Goal: Transaction & Acquisition: Purchase product/service

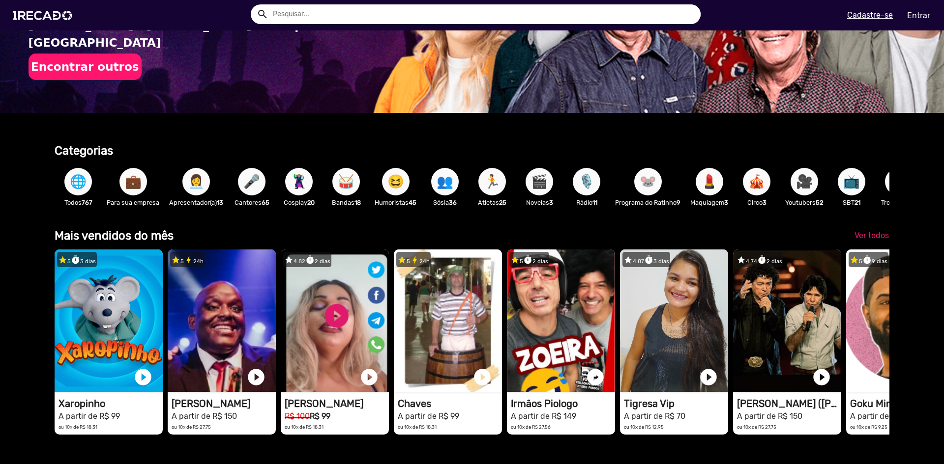
scroll to position [197, 0]
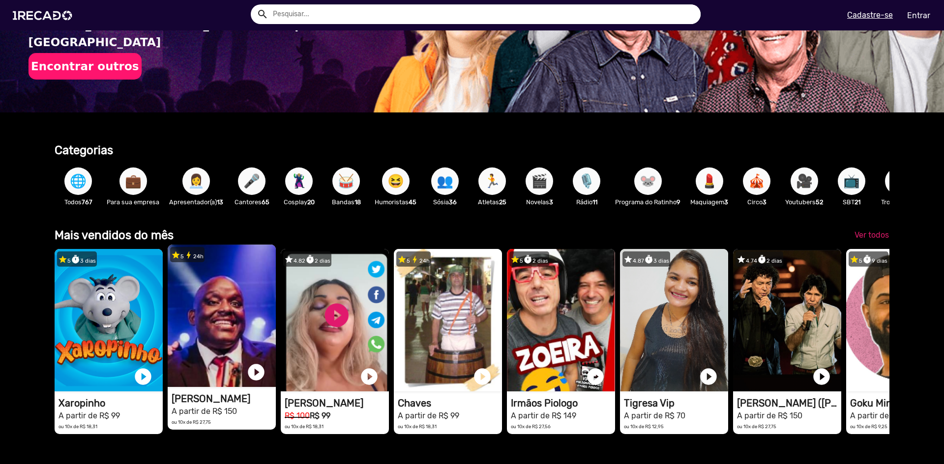
click at [243, 303] on video "1RECADO vídeos dedicados para fãs e empresas" at bounding box center [222, 316] width 108 height 143
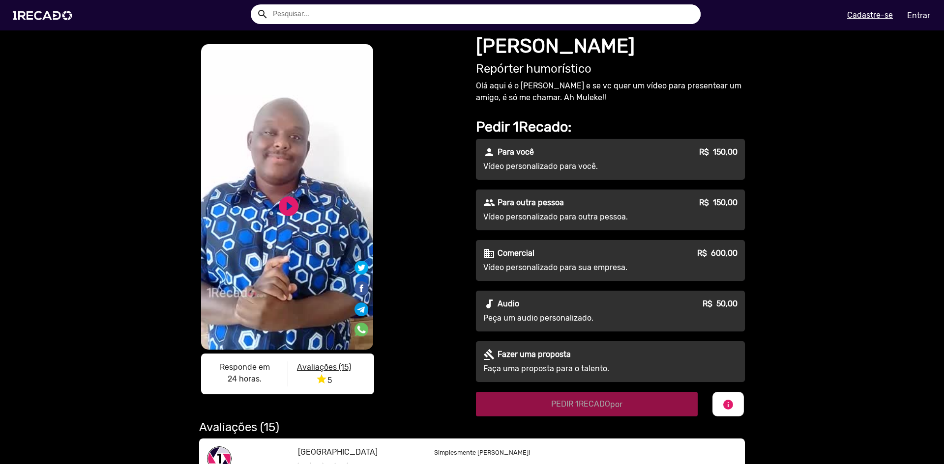
click at [664, 204] on div "people Para outra pessoa R$ 150,00" at bounding box center [610, 203] width 254 height 12
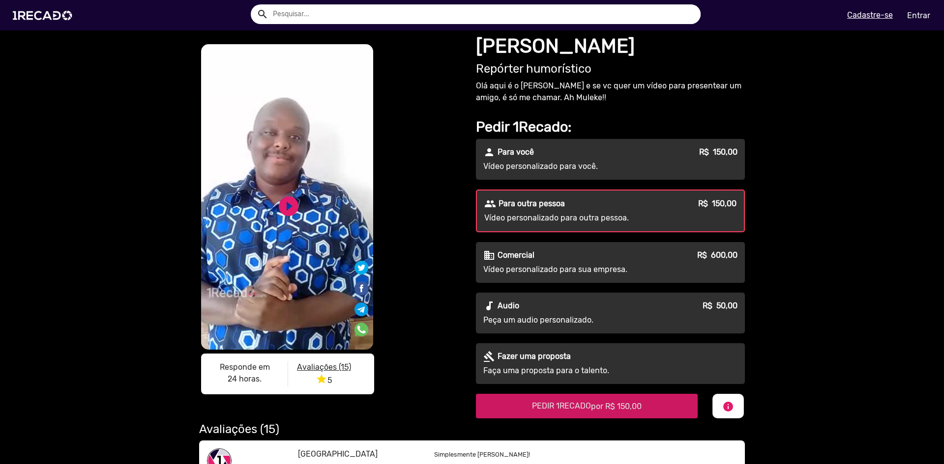
click at [636, 405] on span "por R$ 150,00" at bounding box center [616, 406] width 51 height 9
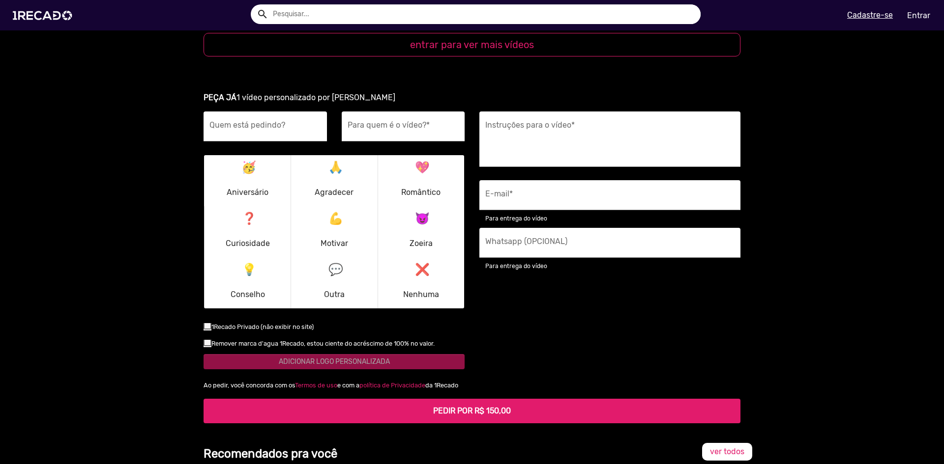
scroll to position [1238, 0]
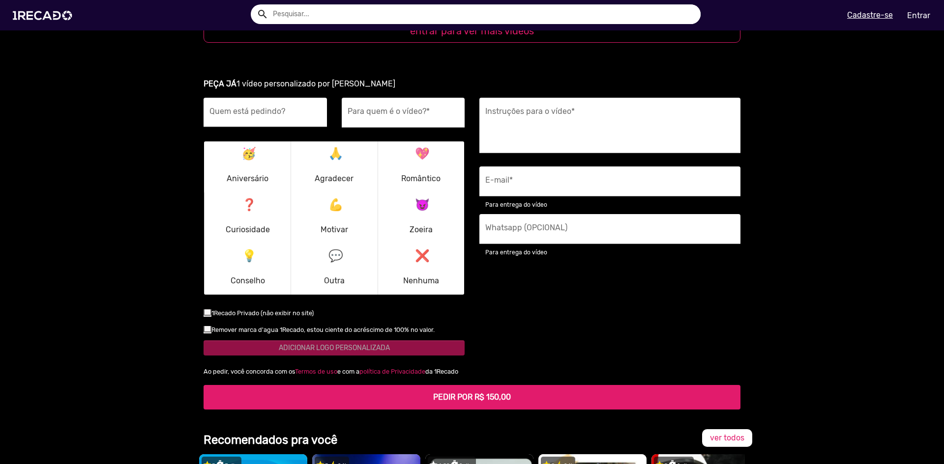
drag, startPoint x: 292, startPoint y: 112, endPoint x: 312, endPoint y: 108, distance: 19.6
click at [298, 110] on div "Quem está pedindo?" at bounding box center [265, 113] width 112 height 30
drag, startPoint x: 248, startPoint y: 108, endPoint x: 224, endPoint y: 142, distance: 40.9
click at [215, 109] on input "Edaurdo" at bounding box center [265, 115] width 112 height 13
type input "[PERSON_NAME]"
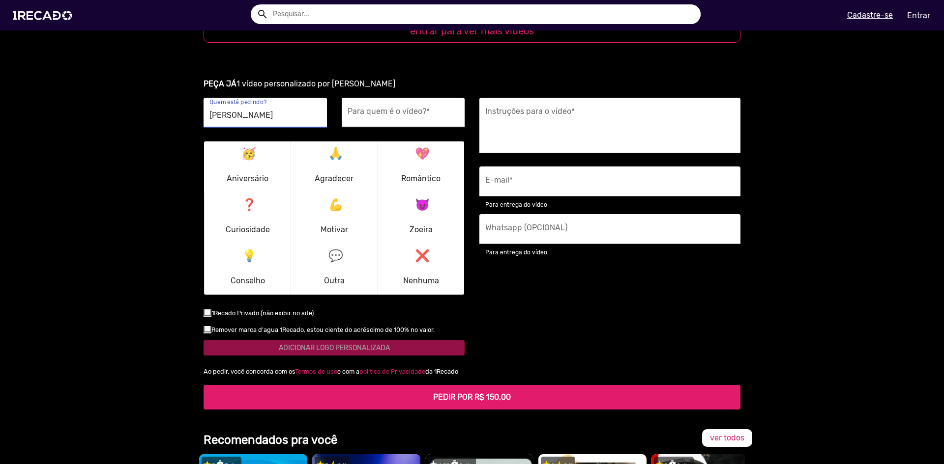
click at [416, 109] on input "Para quem é o vídeo? *" at bounding box center [403, 115] width 112 height 13
type input "[PERSON_NAME] (NextageBr)"
click at [250, 157] on p "🥳 Aniversário" at bounding box center [248, 166] width 42 height 47
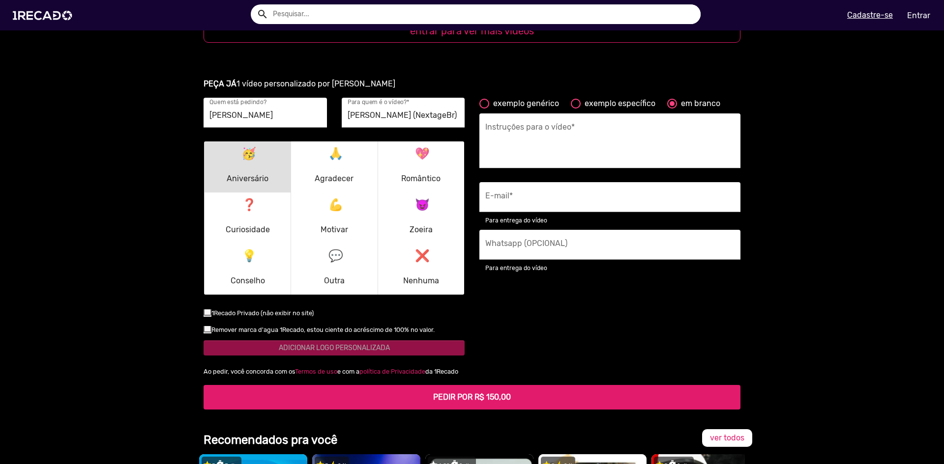
click at [571, 137] on textarea "Instruções para o vídeo *" at bounding box center [609, 144] width 249 height 40
drag, startPoint x: 265, startPoint y: 295, endPoint x: 222, endPoint y: 303, distance: 43.5
click at [262, 296] on div "[PERSON_NAME] está pedindo? [PERSON_NAME] (NextageBr) Para quem é o vídeo? * 🥳 …" at bounding box center [334, 232] width 276 height 268
click at [204, 308] on div at bounding box center [207, 312] width 8 height 8
click at [207, 316] on input "checkbox" at bounding box center [207, 316] width 0 height 0
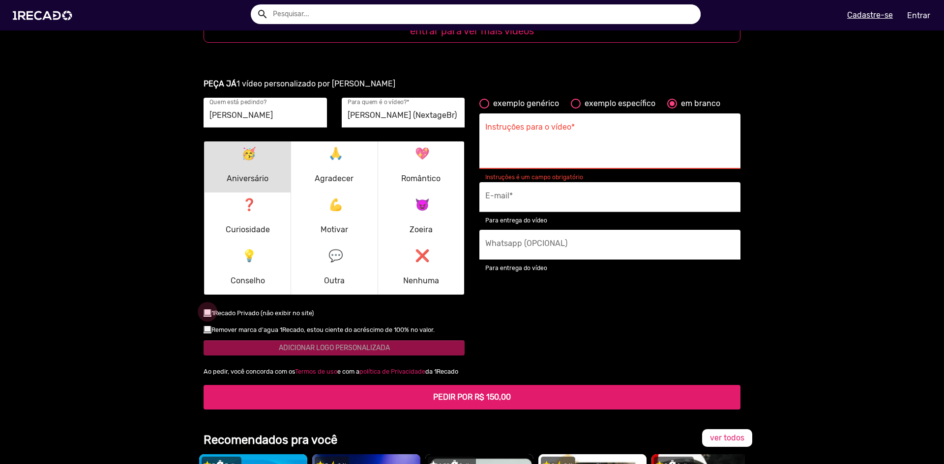
checkbox input "true"
click at [205, 325] on div at bounding box center [207, 329] width 8 height 8
click at [207, 333] on input "checkbox" at bounding box center [207, 333] width 0 height 0
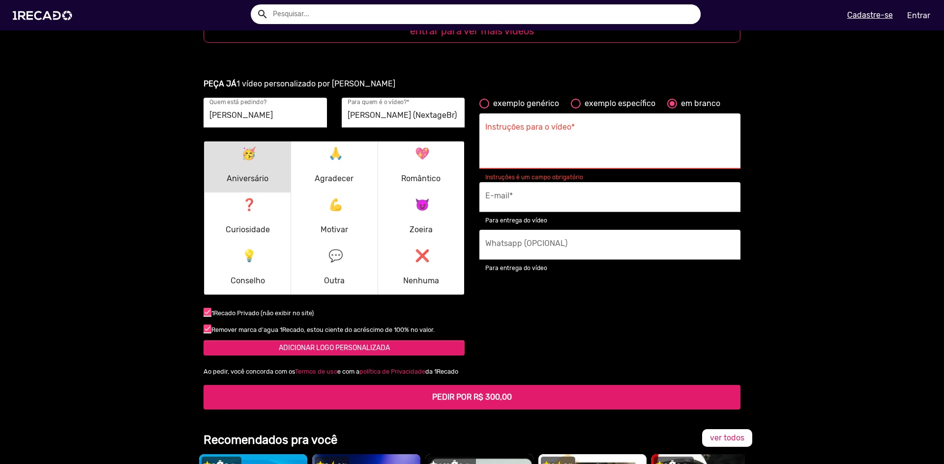
click at [199, 324] on div "Remover marca d'agua 1Recado, estou ciente do acréscimo de 100% no valor. false" at bounding box center [334, 332] width 276 height 17
click at [205, 325] on div at bounding box center [207, 329] width 8 height 8
click at [207, 333] on input "checkbox" at bounding box center [207, 333] width 0 height 0
checkbox input "false"
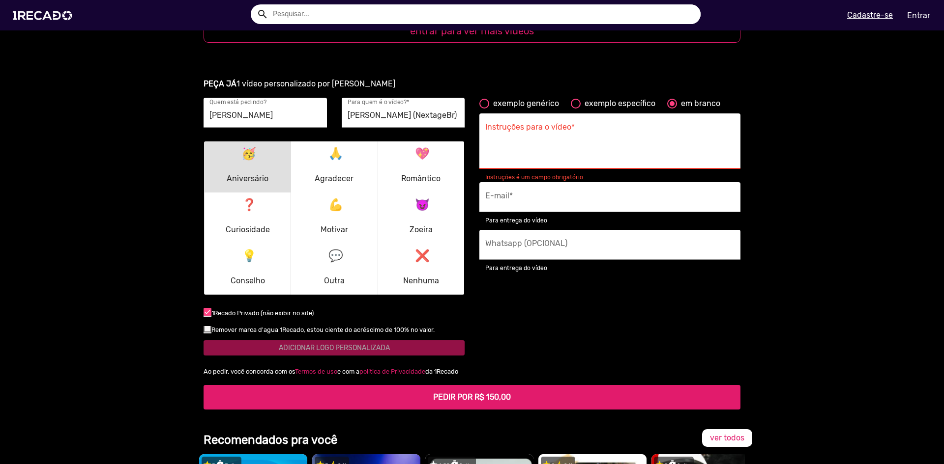
click at [516, 98] on div "exemplo genérico" at bounding box center [524, 104] width 70 height 12
click at [484, 109] on input "exemplo genérico" at bounding box center [484, 109] width 0 height 0
radio input "true"
type textarea "[destinatário] é realmente um grande fã, então apenas receber um 'olá' geral e …"
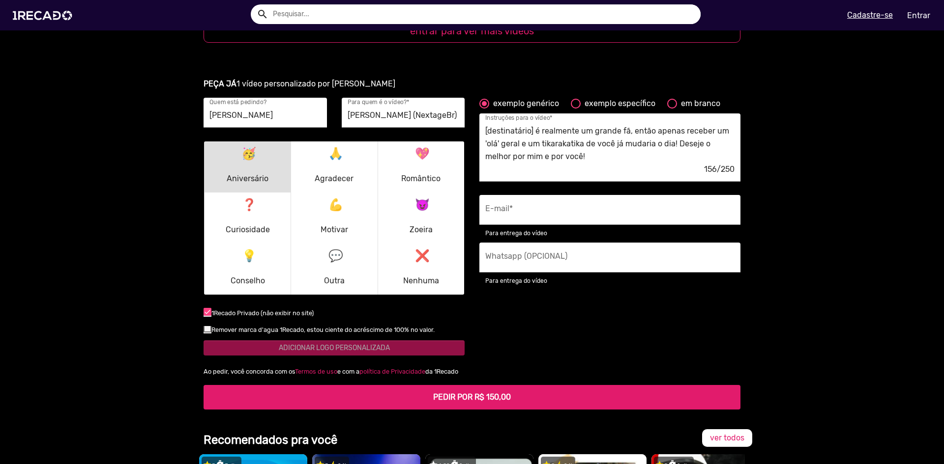
click at [614, 98] on div "exemplo específico" at bounding box center [617, 104] width 75 height 12
click at [575, 109] on input "exemplo específico" at bounding box center [575, 109] width 0 height 0
radio input "true"
type textarea "Deseje um feliz aniversário para o [destinatário] e conte uma história que você…"
click at [688, 98] on div "em branco" at bounding box center [698, 104] width 43 height 12
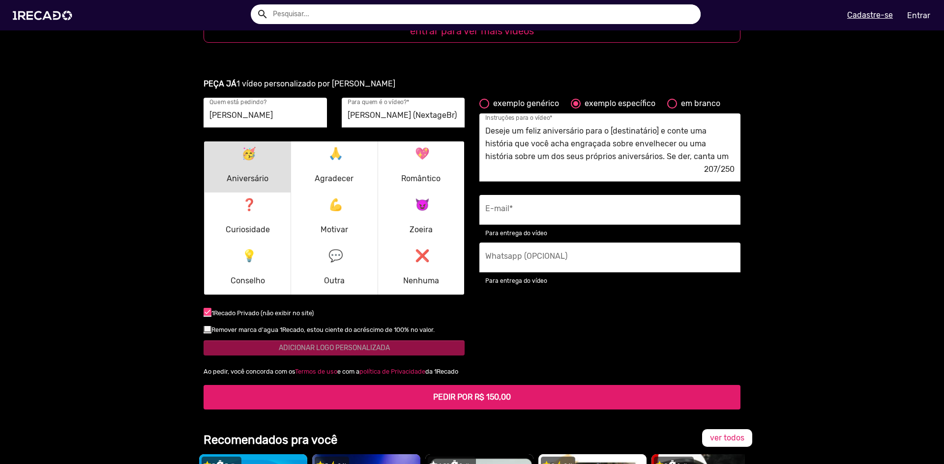
click at [672, 109] on input "em branco" at bounding box center [671, 109] width 0 height 0
radio input "true"
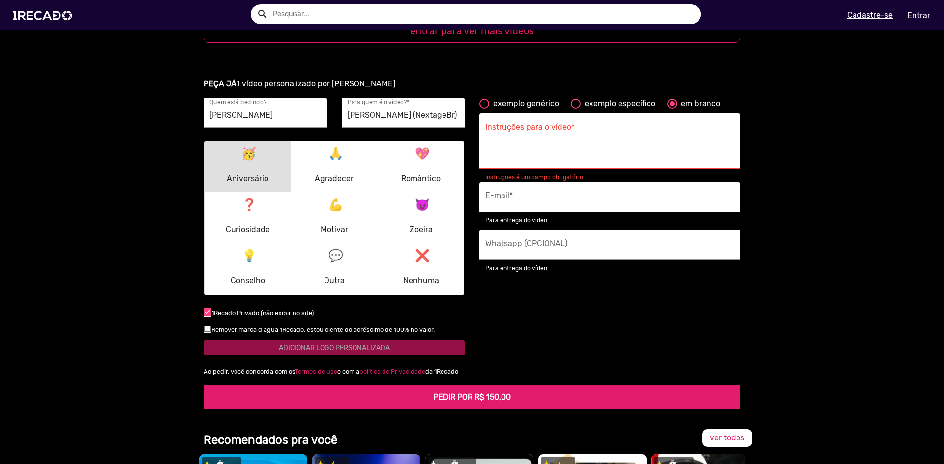
click at [569, 114] on div "Instruções para o vídeo *" at bounding box center [609, 142] width 249 height 56
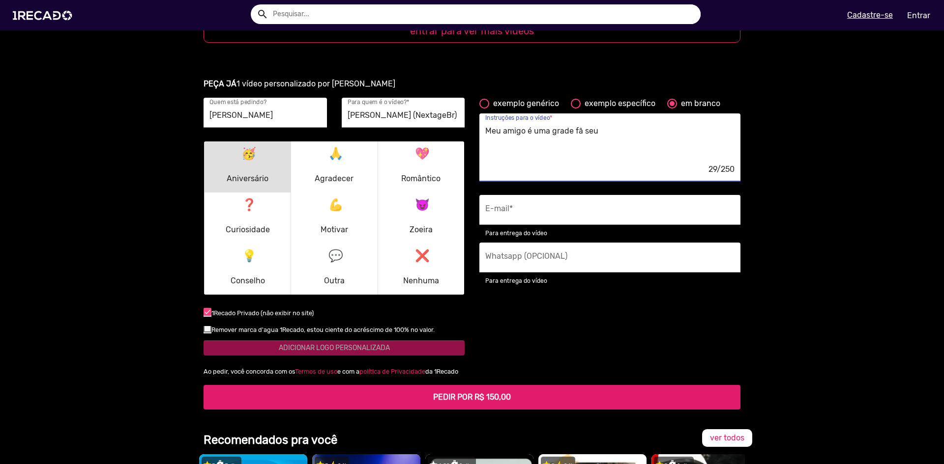
click at [523, 124] on textarea "Meu amigo é uma grade fã seu" at bounding box center [609, 144] width 249 height 40
click at [634, 124] on textarea "Meu amigo [PERSON_NAME] é uma grade fã seu" at bounding box center [609, 144] width 249 height 40
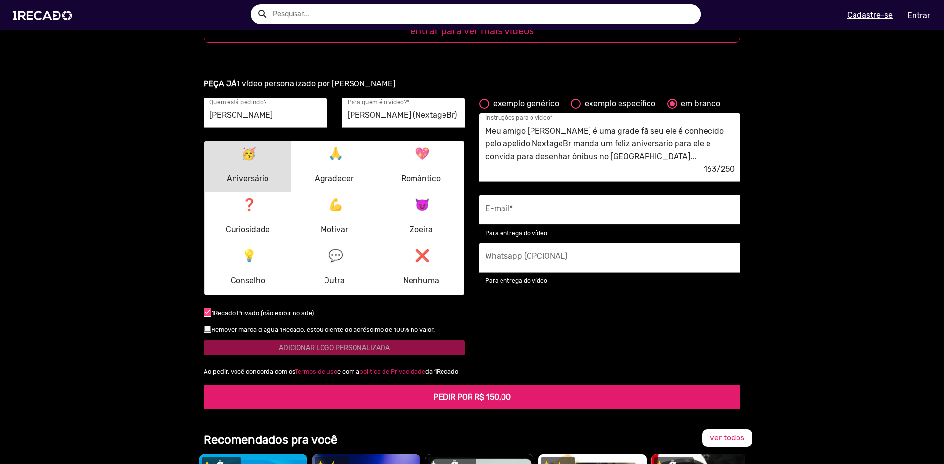
click at [565, 195] on div "E-mail *" at bounding box center [609, 210] width 249 height 30
click at [686, 131] on textarea "Meu amigo [PERSON_NAME] é uma grade fã seu ele é conhecido pelo apelido Nextage…" at bounding box center [609, 144] width 249 height 40
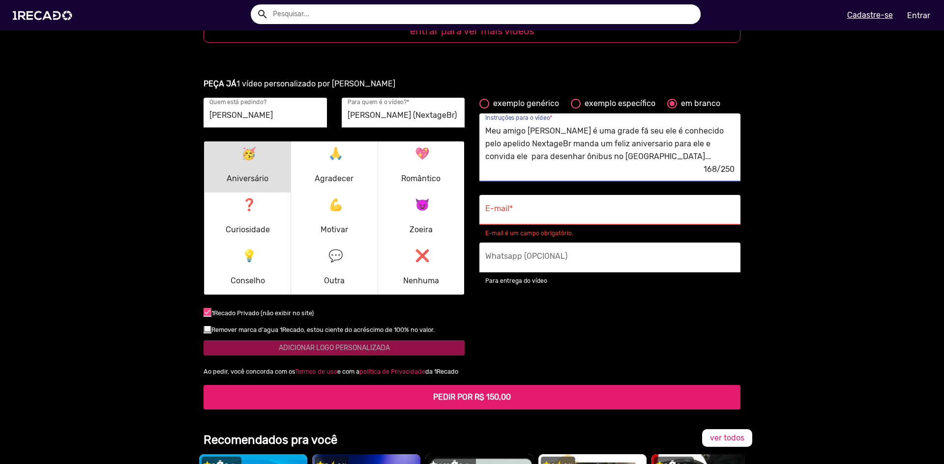
type textarea "Meu amigo [PERSON_NAME] é uma grade fã seu ele é conhecido pelo apelido Nextage…"
click at [577, 195] on div "E-mail *" at bounding box center [609, 210] width 249 height 30
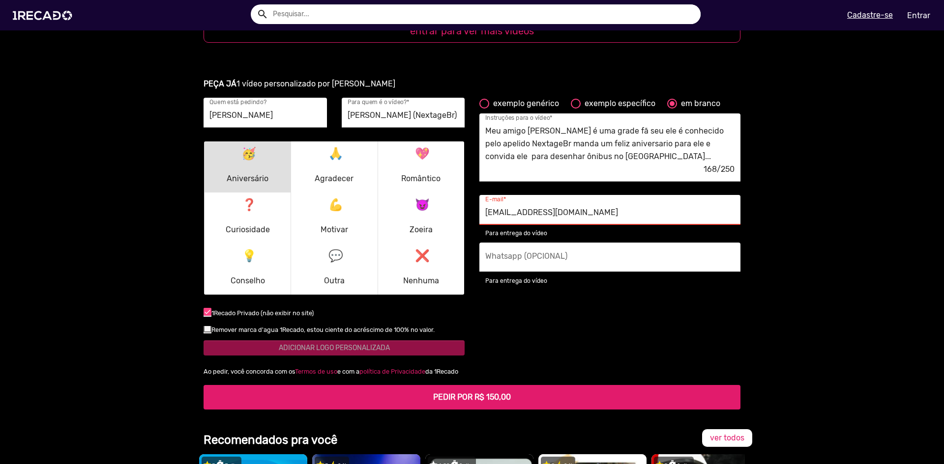
type input "[EMAIL_ADDRESS][DOMAIN_NAME]"
click at [540, 254] on input "Whatsapp (OPCIONAL)" at bounding box center [609, 260] width 249 height 13
type input "[PHONE_NUMBER]"
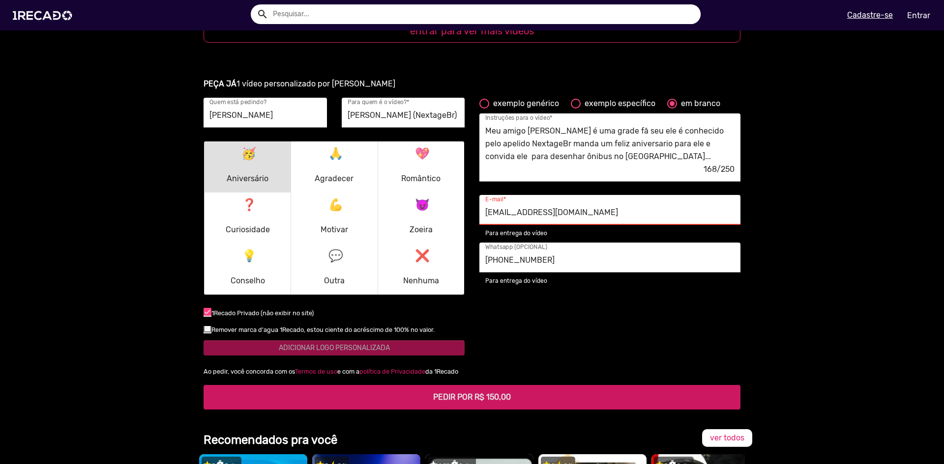
click at [539, 393] on h5 "PEDIR POR R$ 150,00" at bounding box center [471, 397] width 521 height 9
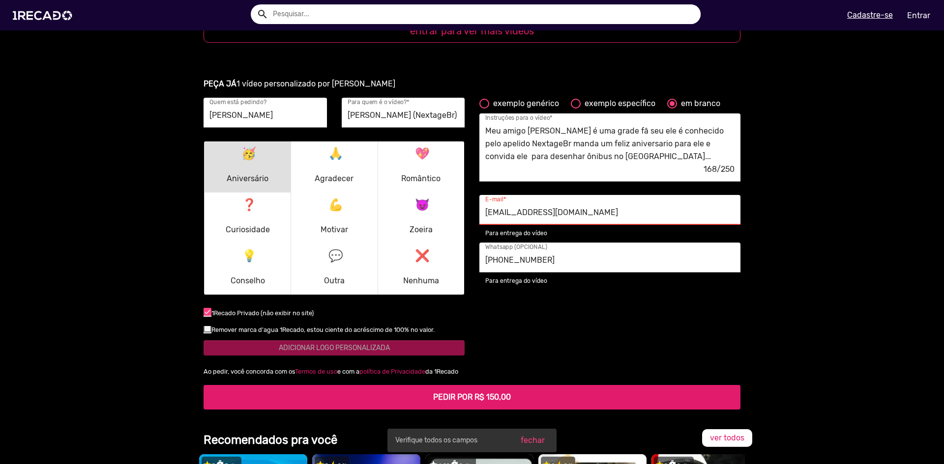
drag, startPoint x: 628, startPoint y: 199, endPoint x: 623, endPoint y: 201, distance: 5.3
click at [627, 206] on input "[EMAIL_ADDRESS][DOMAIN_NAME]" at bounding box center [609, 212] width 249 height 13
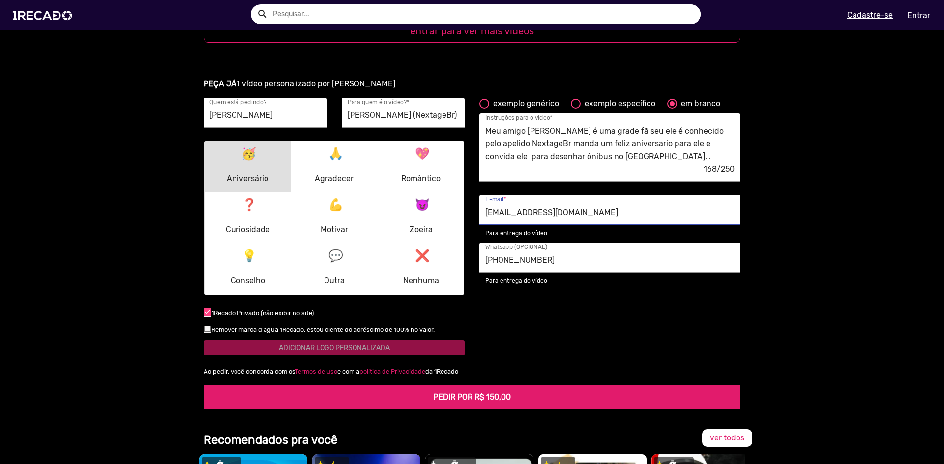
type input "[EMAIL_ADDRESS][DOMAIN_NAME]"
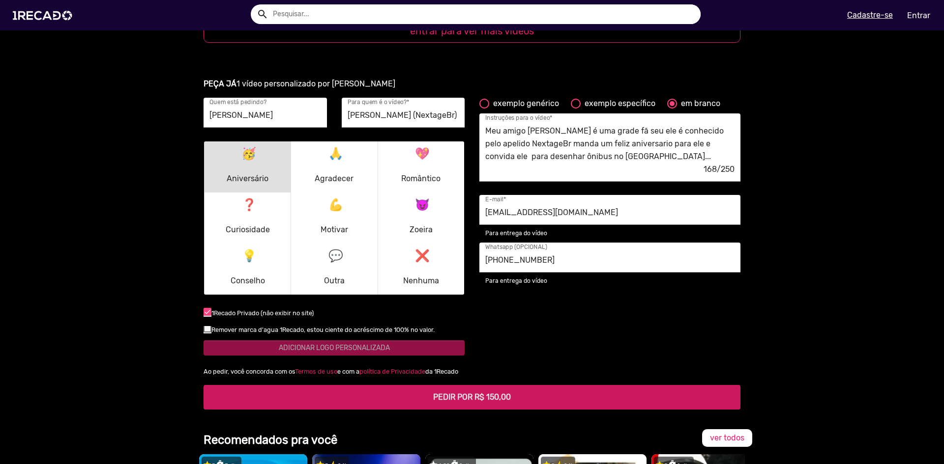
click at [615, 393] on h5 "PEDIR POR R$ 150,00" at bounding box center [471, 397] width 521 height 9
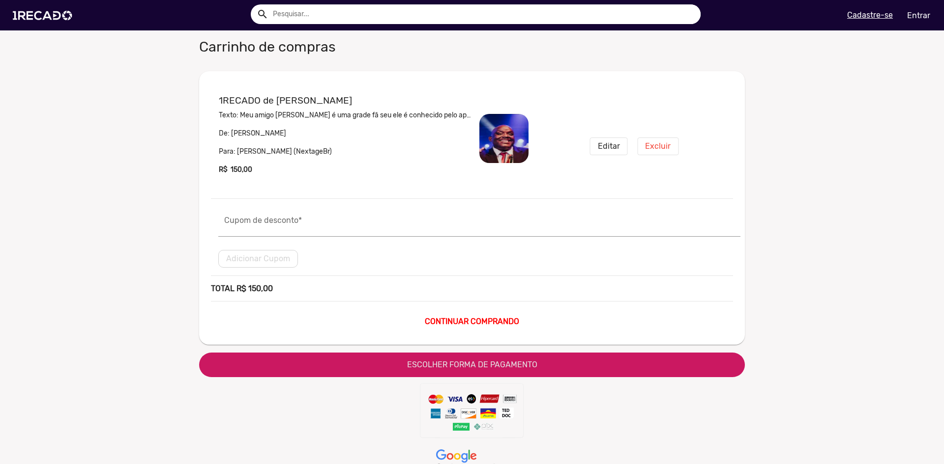
click at [476, 363] on span "ESCOLHER FORMA DE PAGAMENTO" at bounding box center [472, 364] width 130 height 9
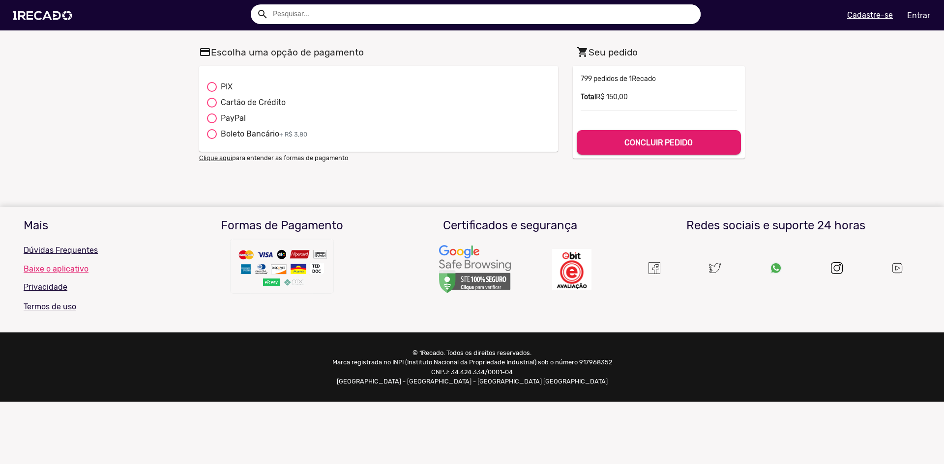
click at [227, 86] on div "PIX" at bounding box center [225, 87] width 16 height 12
click at [212, 92] on input "PIX" at bounding box center [211, 92] width 0 height 0
radio input "true"
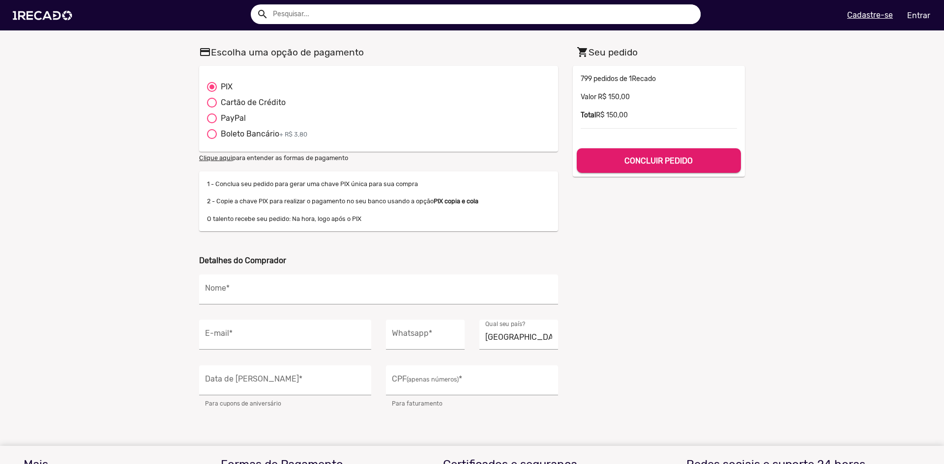
click at [251, 106] on div "Cartão de Crédito" at bounding box center [251, 103] width 69 height 12
click at [212, 108] on input "Cartão de Crédito" at bounding box center [211, 108] width 0 height 0
radio input "true"
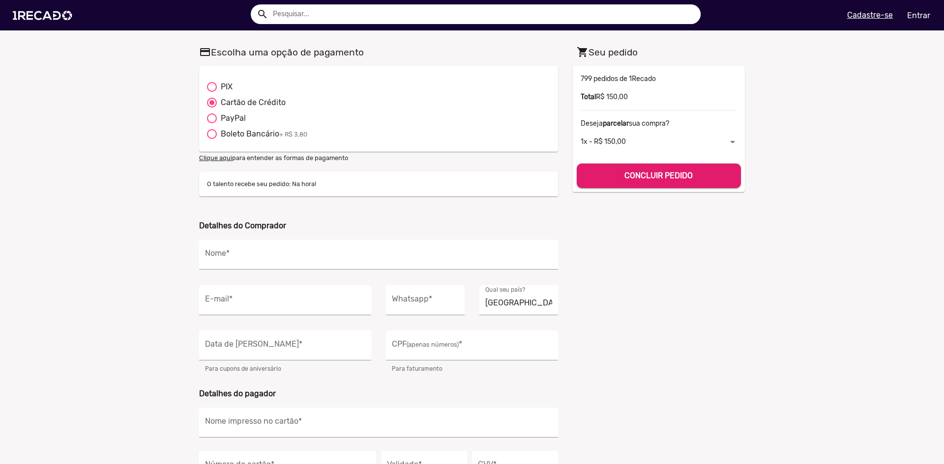
click at [650, 141] on div "1x - R$ 150,00" at bounding box center [653, 142] width 147 height 11
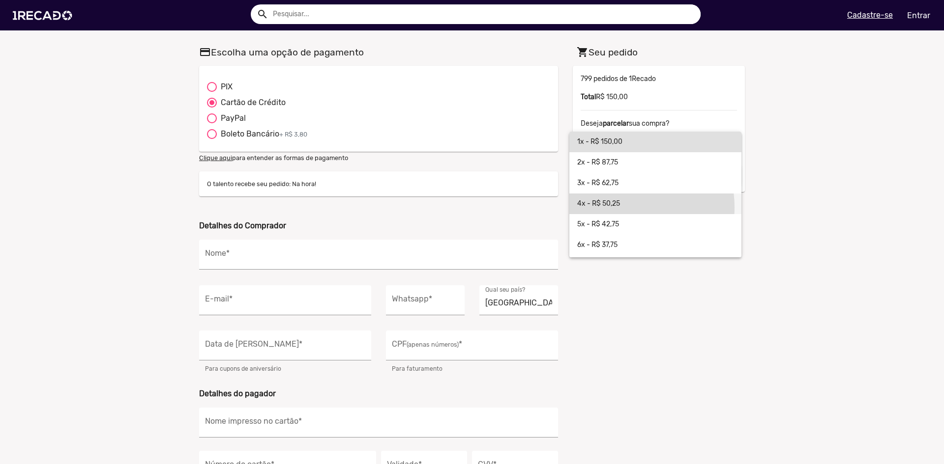
click at [617, 207] on span "4x - R$ 50,25" at bounding box center [655, 204] width 156 height 21
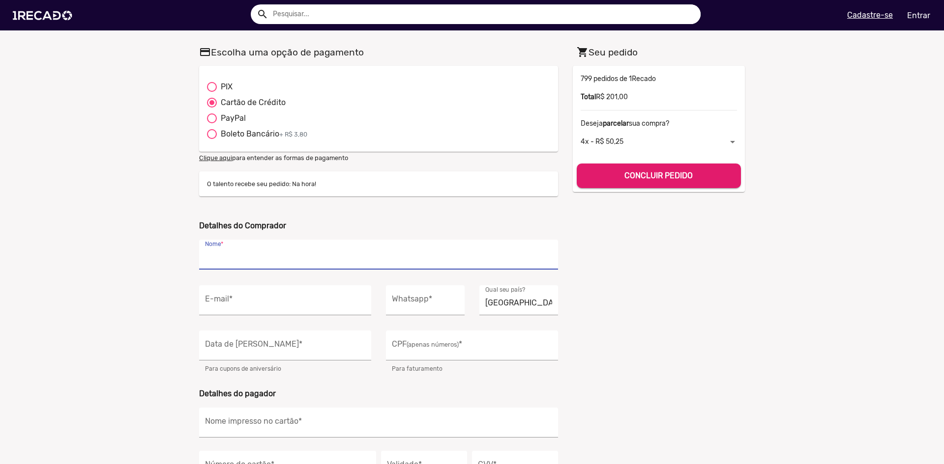
click at [246, 261] on input "Nome *" at bounding box center [378, 257] width 347 height 13
click at [212, 88] on div at bounding box center [212, 87] width 10 height 10
click at [212, 92] on input "PIX" at bounding box center [211, 92] width 0 height 0
radio input "true"
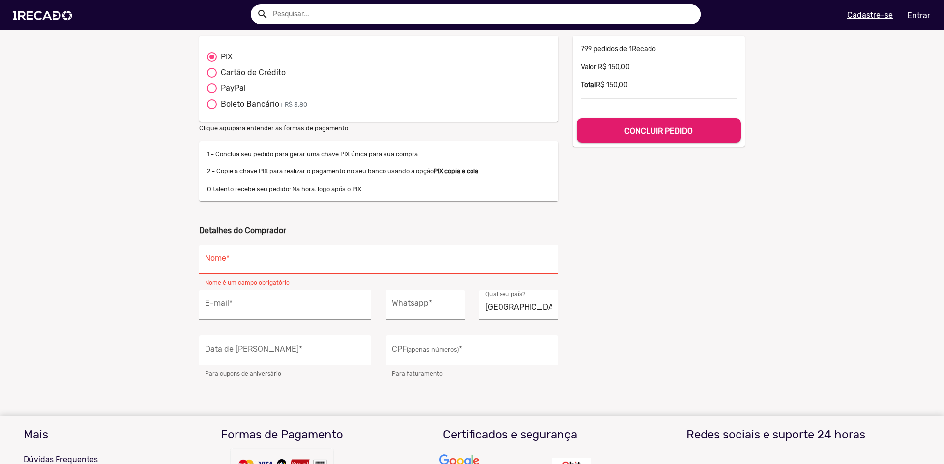
scroll to position [98, 0]
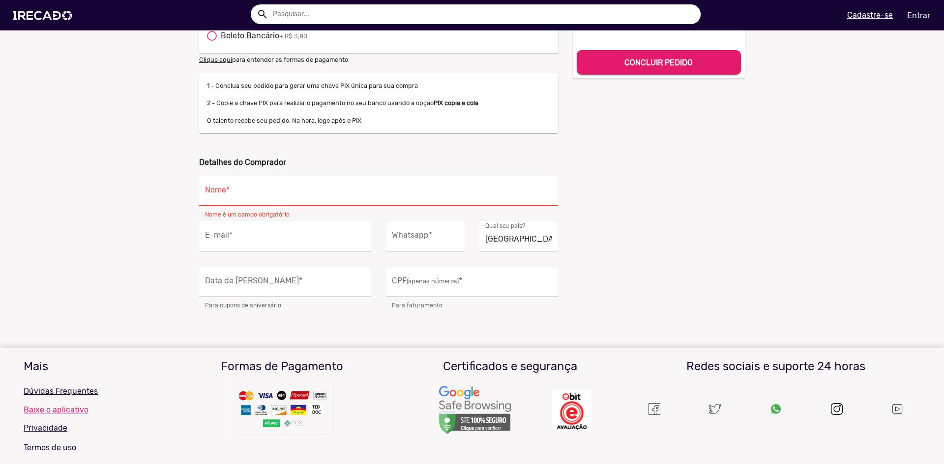
click at [303, 191] on input "Nome *" at bounding box center [378, 194] width 347 height 13
type input "e"
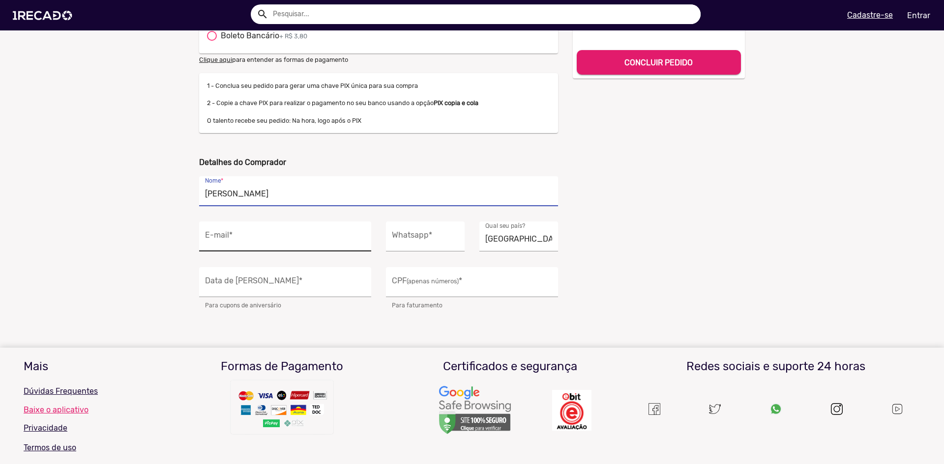
type input "[PERSON_NAME]"
drag, startPoint x: 244, startPoint y: 244, endPoint x: 239, endPoint y: 248, distance: 6.7
click at [243, 245] on input "E-mail *" at bounding box center [285, 239] width 160 height 13
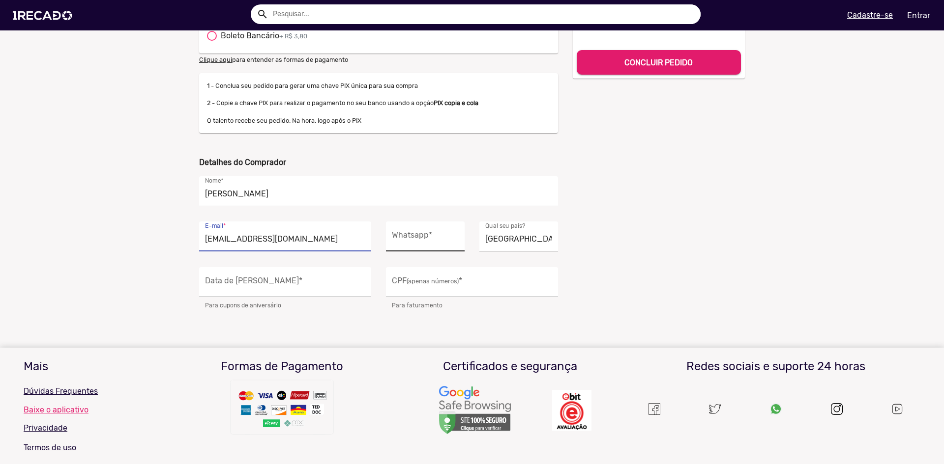
type input "[EMAIL_ADDRESS][DOMAIN_NAME]"
click at [404, 233] on input "Whatsapp *" at bounding box center [425, 239] width 67 height 13
type input "[PHONE_NUMBER]"
click at [279, 292] on div "Data de Nascimento *" at bounding box center [285, 282] width 160 height 30
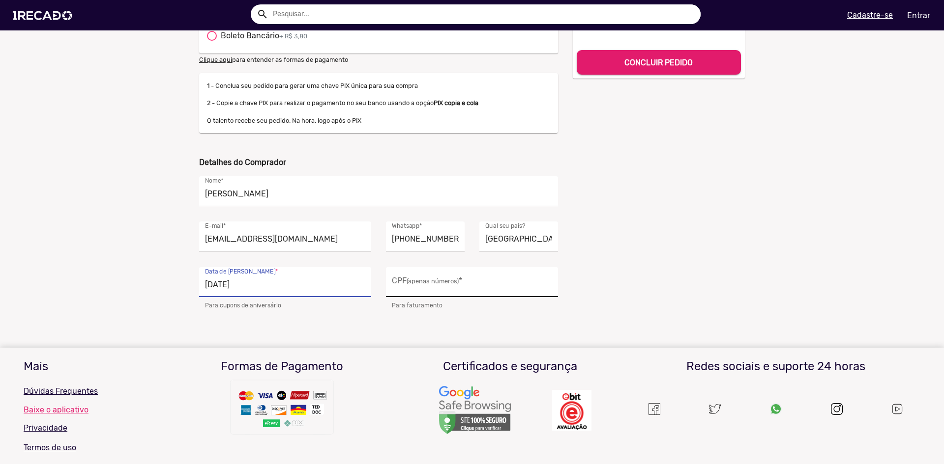
type input "[DATE]"
click at [429, 290] on input "CPF (apenas números) *" at bounding box center [472, 285] width 160 height 13
type input "484.606.278-37"
click at [664, 57] on h5 "CONCLUIR PEDIDO" at bounding box center [658, 60] width 148 height 13
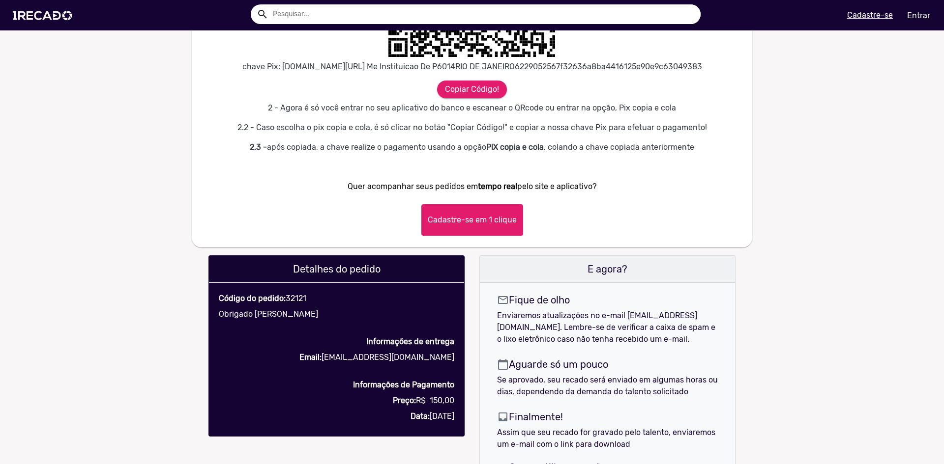
scroll to position [590, 0]
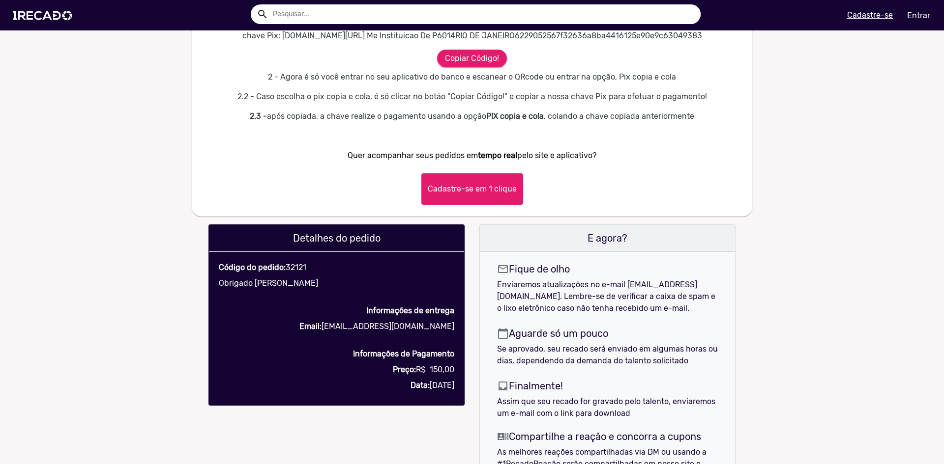
click at [501, 205] on button "Cadastre-se em 1 clique" at bounding box center [472, 188] width 102 height 31
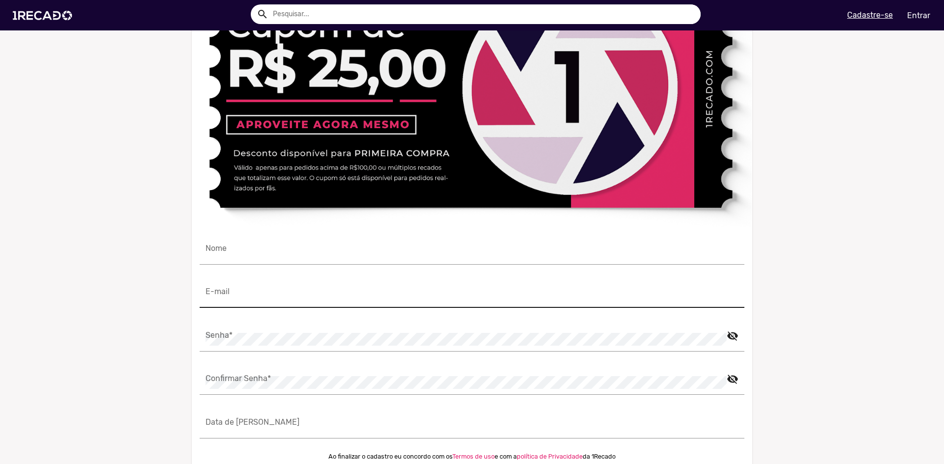
scroll to position [835, 0]
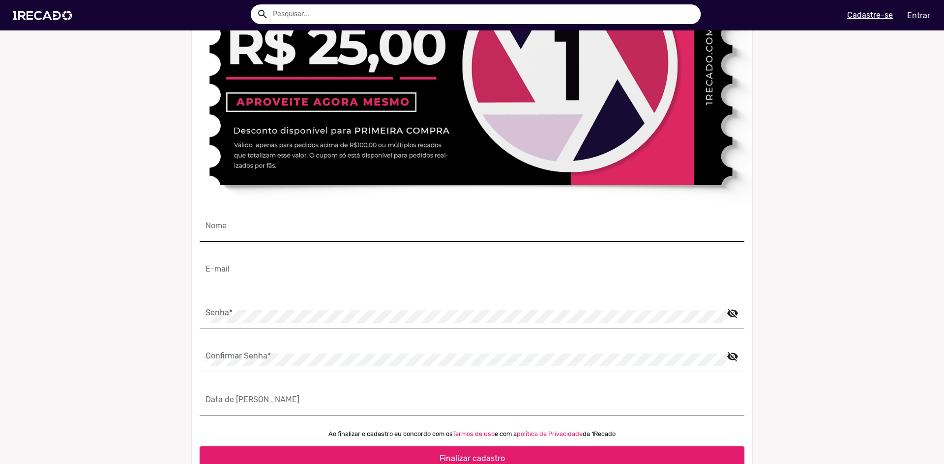
click at [246, 236] on input "Nome" at bounding box center [471, 230] width 533 height 13
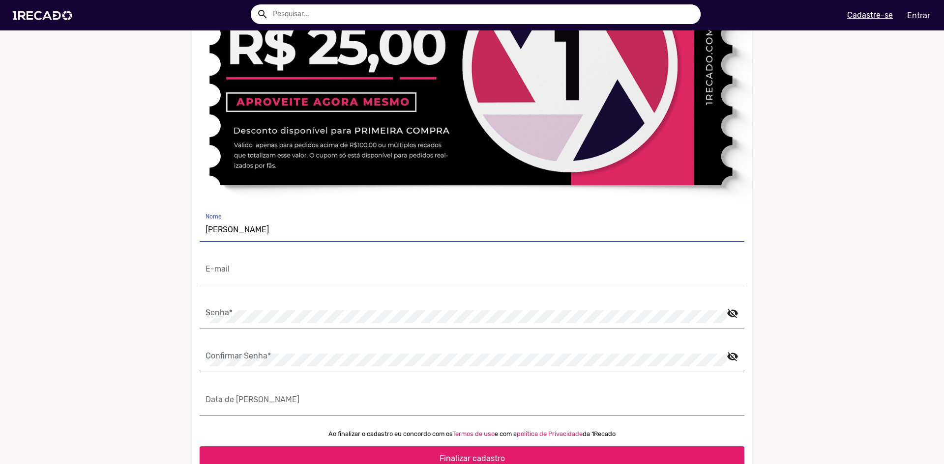
type input "[PERSON_NAME]"
click at [277, 256] on div "[PERSON_NAME]" at bounding box center [472, 234] width 544 height 44
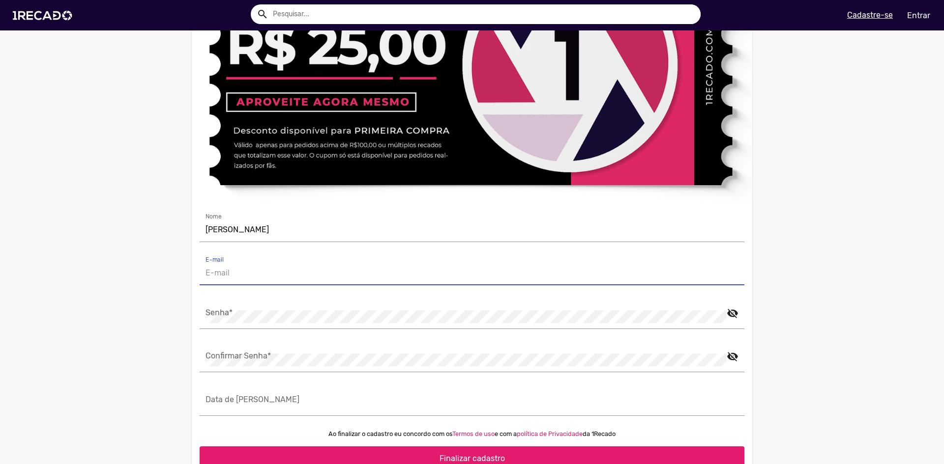
click at [272, 280] on input "E-mail" at bounding box center [471, 273] width 533 height 13
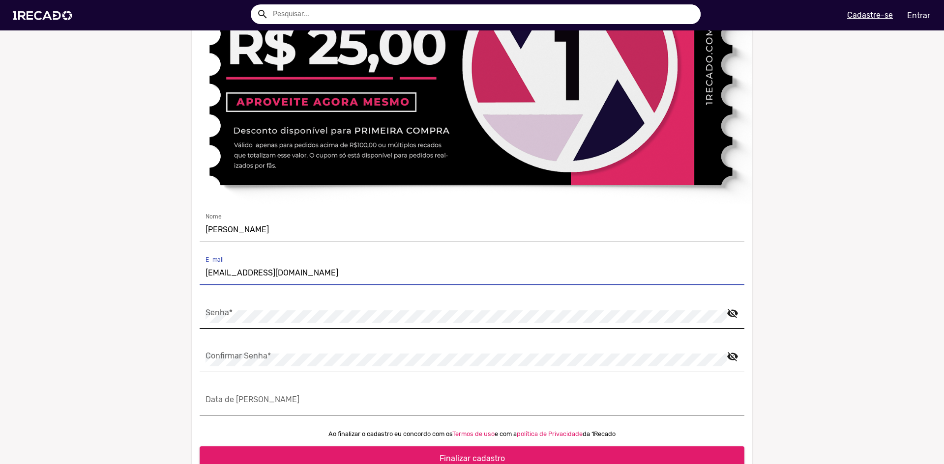
type input "[EMAIL_ADDRESS][DOMAIN_NAME]"
click at [235, 329] on div "Senha *" at bounding box center [465, 314] width 521 height 30
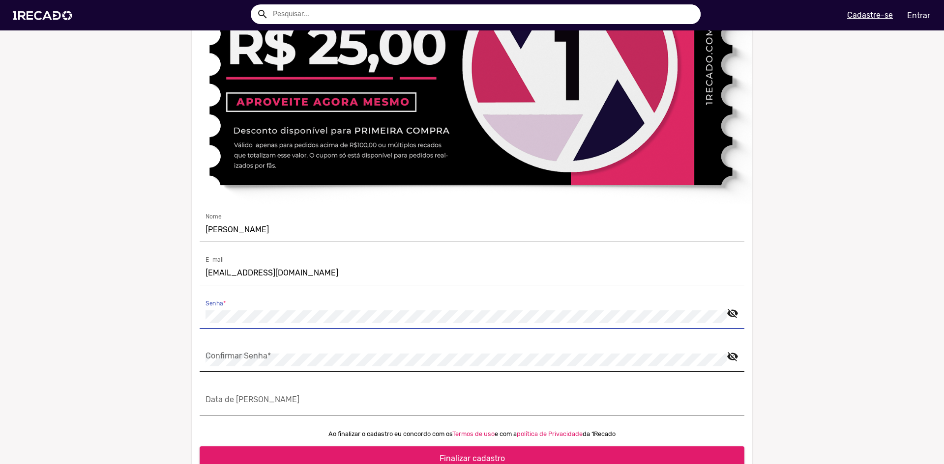
click at [244, 372] on div "Confirmar Senha *" at bounding box center [465, 358] width 521 height 30
click at [732, 359] on mat-icon "visibility_off" at bounding box center [732, 353] width 12 height 12
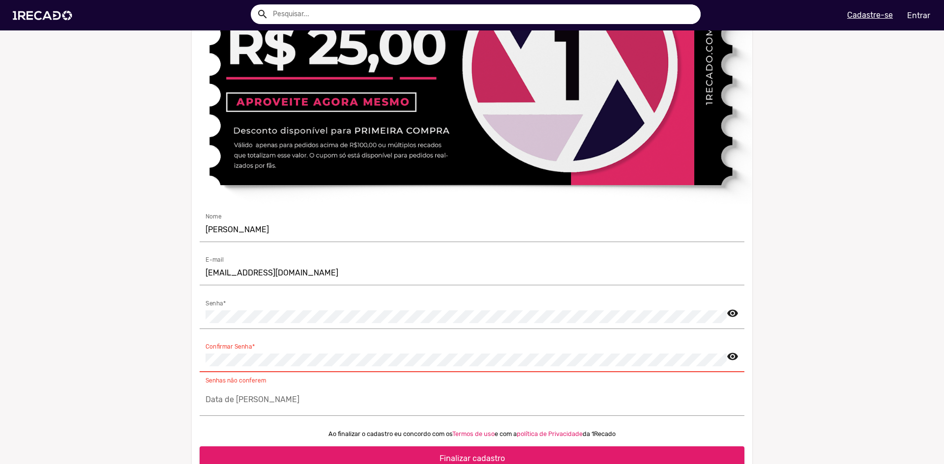
click at [729, 359] on mat-icon "visibility" at bounding box center [732, 353] width 12 height 12
click at [377, 410] on input "Data de [PERSON_NAME]" at bounding box center [471, 404] width 533 height 13
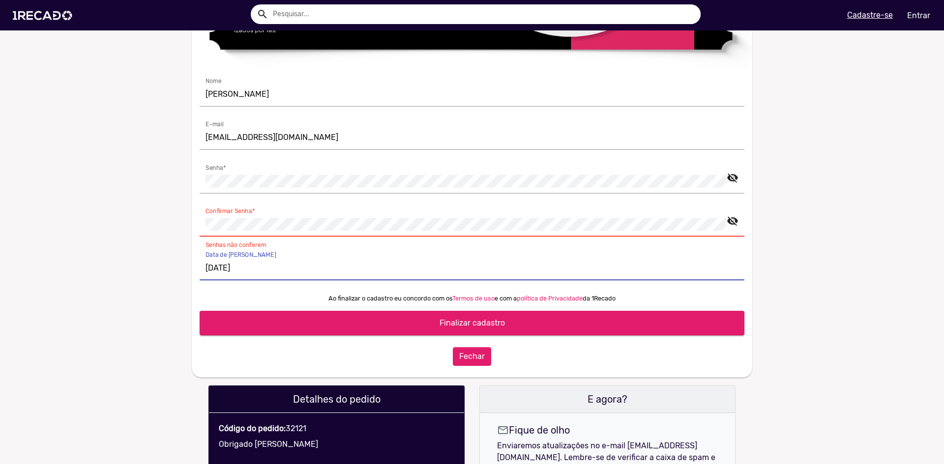
scroll to position [983, 0]
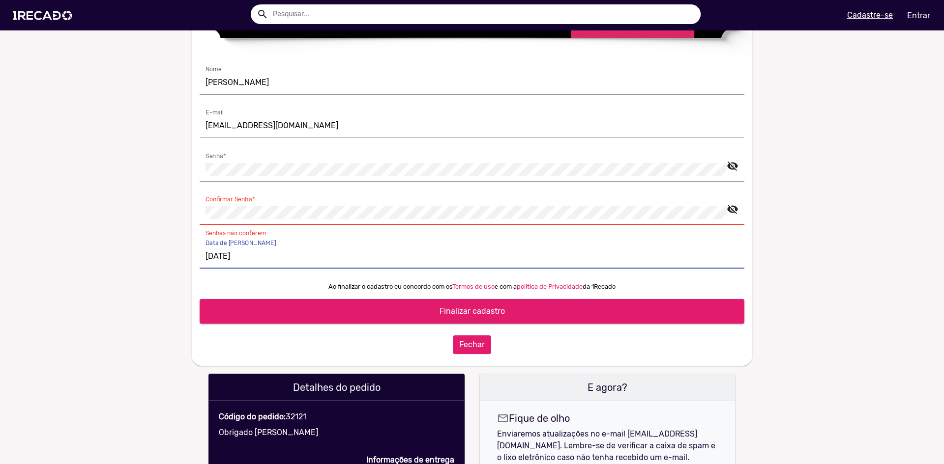
type input "[DATE]"
click at [473, 324] on button "Finalizar cadastro" at bounding box center [472, 311] width 544 height 25
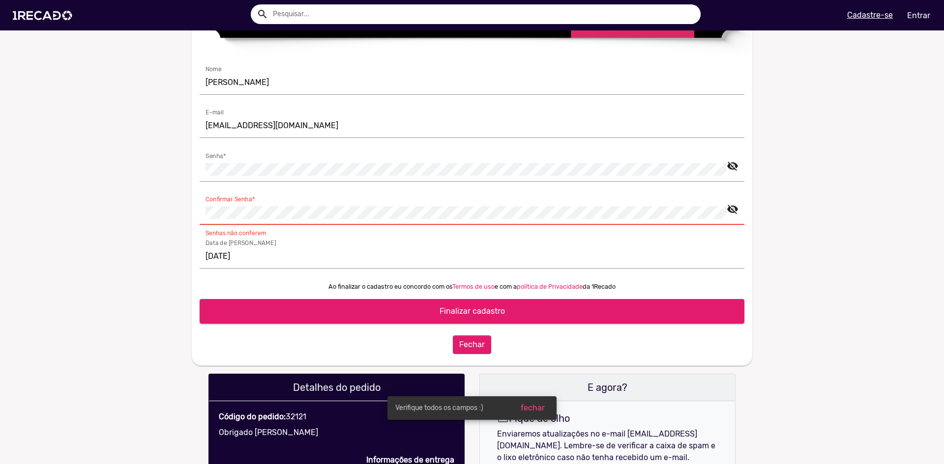
click at [731, 212] on mat-icon "visibility_off" at bounding box center [732, 206] width 12 height 12
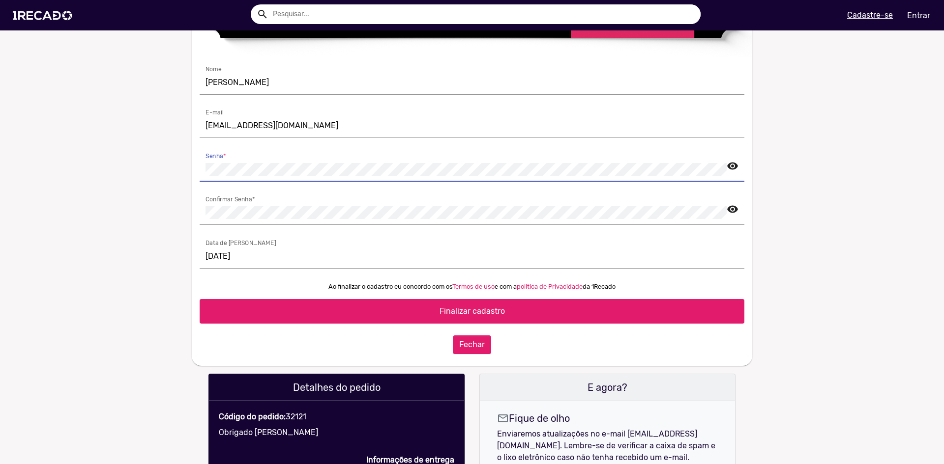
click at [471, 316] on span "Finalizar cadastro" at bounding box center [471, 311] width 65 height 9
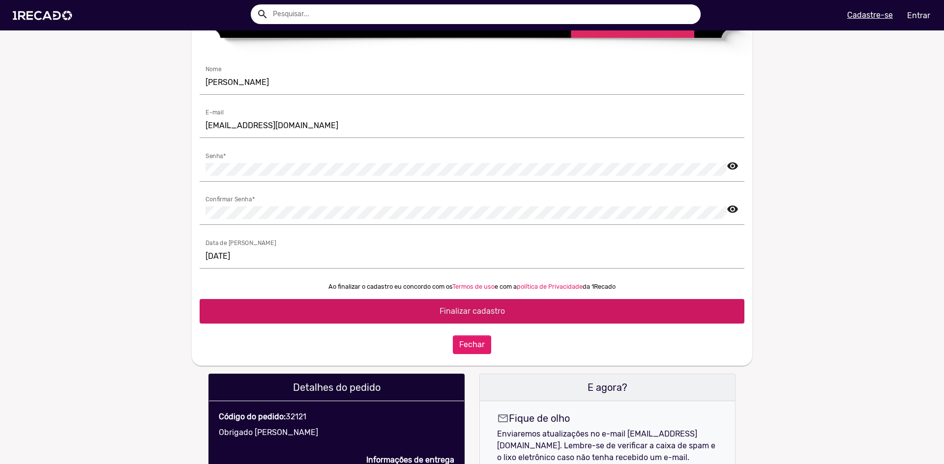
click at [488, 316] on span "Finalizar cadastro" at bounding box center [471, 311] width 65 height 9
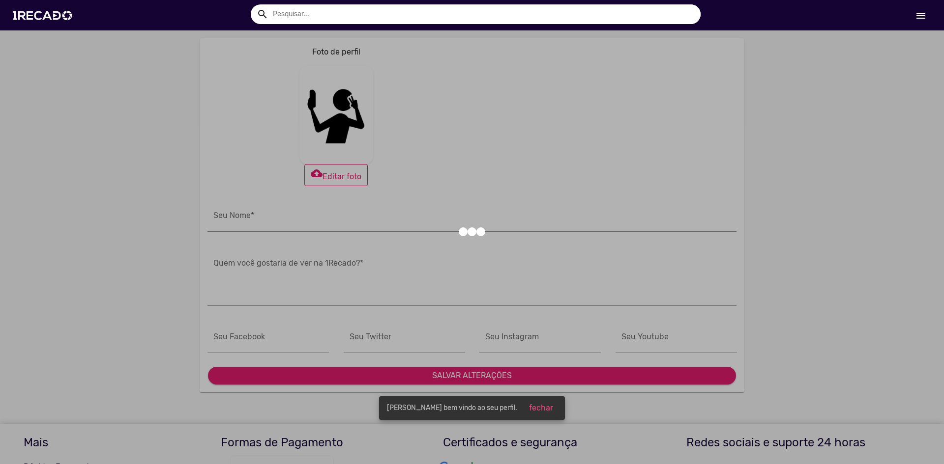
type input "[PERSON_NAME]"
type input "[URL][DOMAIN_NAME]"
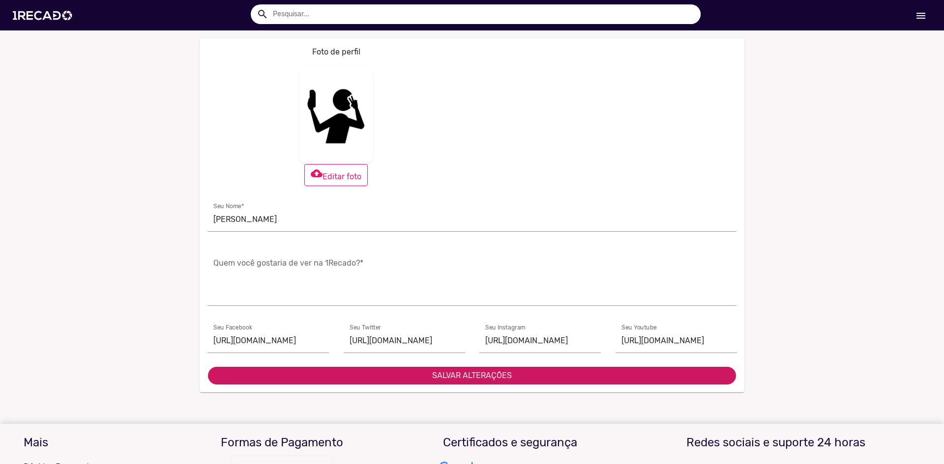
click at [297, 378] on button "SALVAR ALTERAÇÕES" at bounding box center [472, 376] width 528 height 18
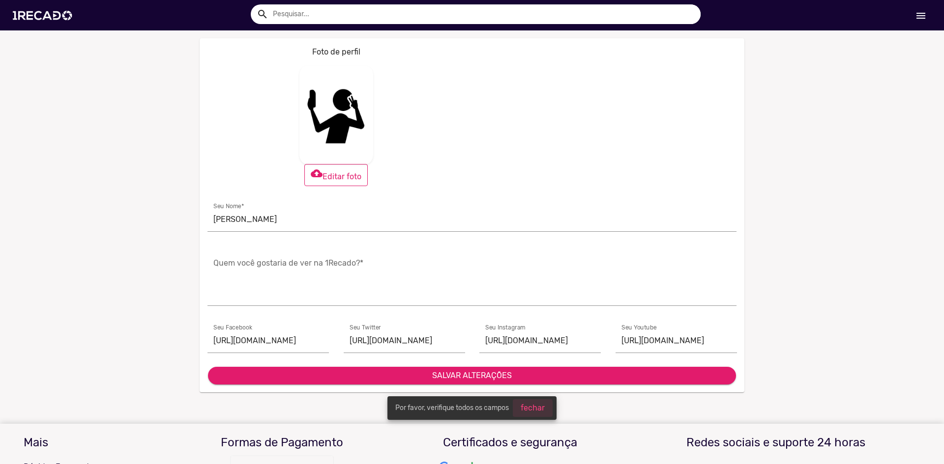
click at [519, 410] on button "fechar" at bounding box center [533, 409] width 40 height 18
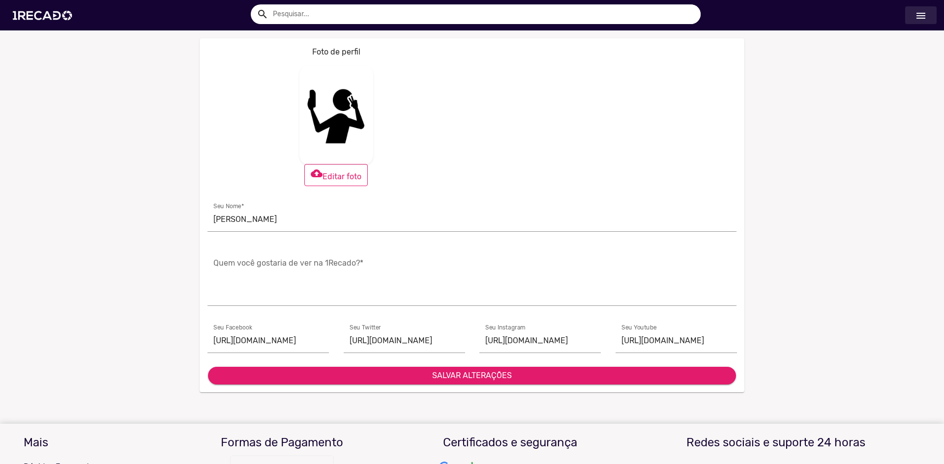
click at [914, 20] on link "menu" at bounding box center [920, 15] width 31 height 18
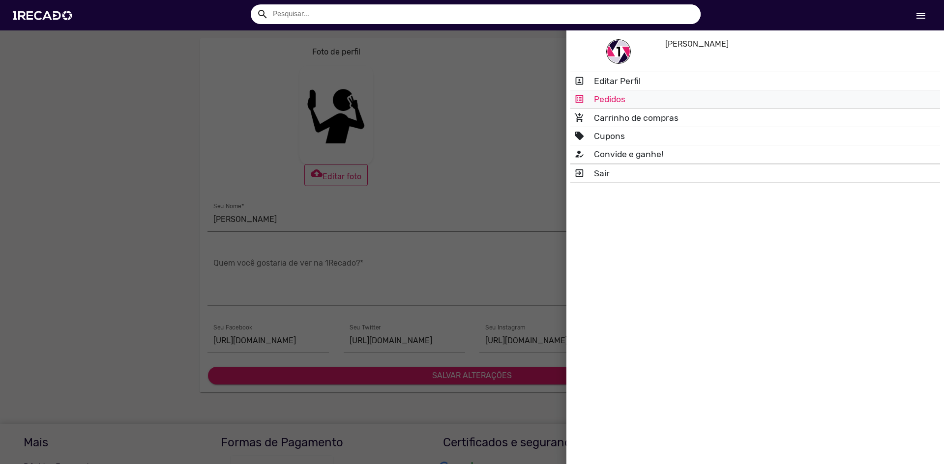
click at [616, 102] on link "list_alt Pedidos" at bounding box center [755, 99] width 370 height 18
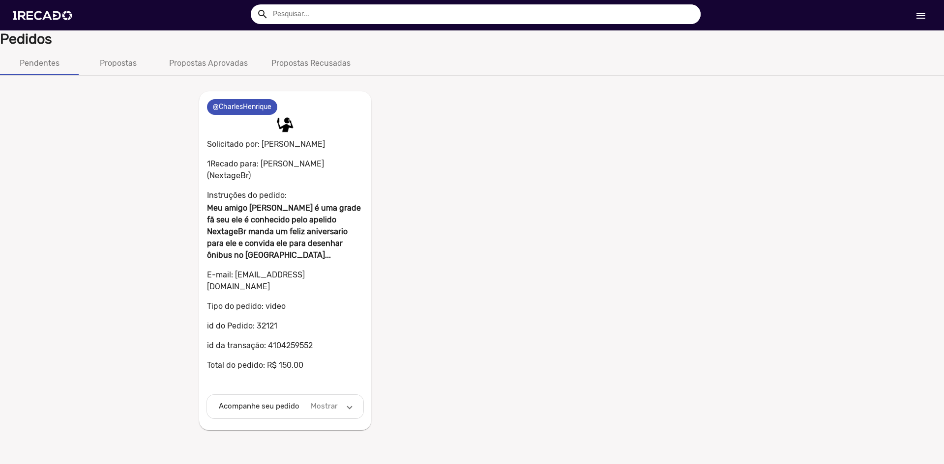
click at [353, 395] on mat-expansion-panel-header "Acompanhe seu pedido Mostrar" at bounding box center [285, 407] width 156 height 24
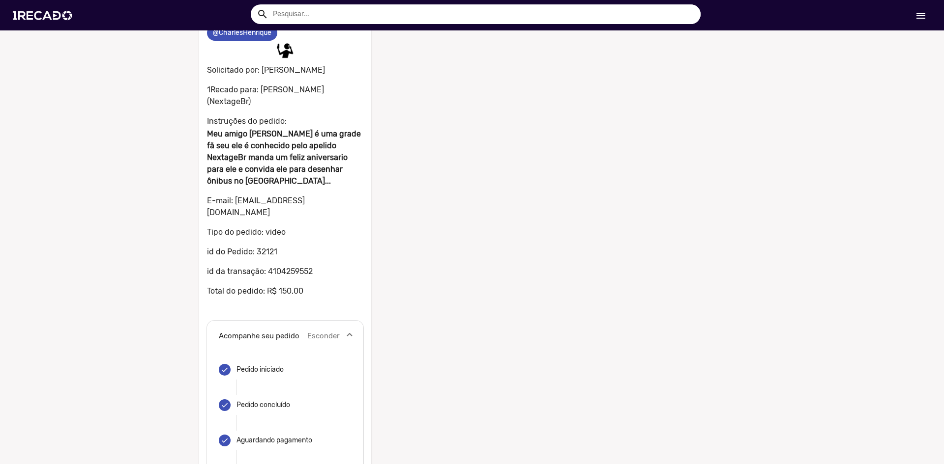
scroll to position [25, 0]
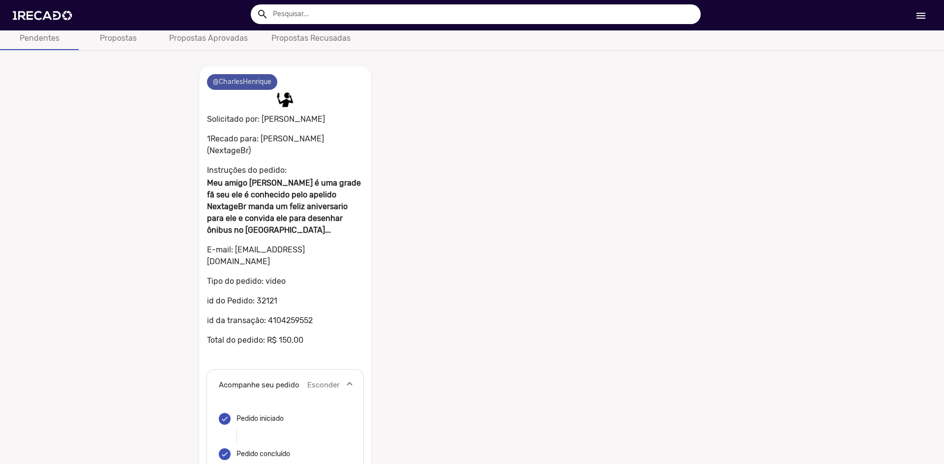
click at [260, 86] on mat-chip "@CharlesHenrique" at bounding box center [242, 82] width 70 height 16
click at [235, 83] on mat-chip "@CharlesHenrique" at bounding box center [242, 82] width 70 height 16
click at [131, 45] on div "Propostas" at bounding box center [118, 39] width 79 height 24
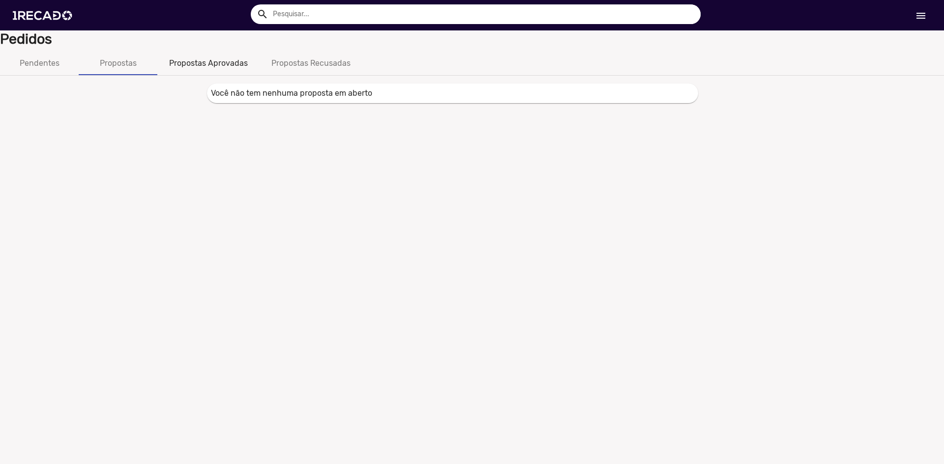
click at [217, 73] on div "Propostas Aprovadas" at bounding box center [208, 64] width 102 height 24
click at [46, 25] on img at bounding box center [44, 16] width 74 height 42
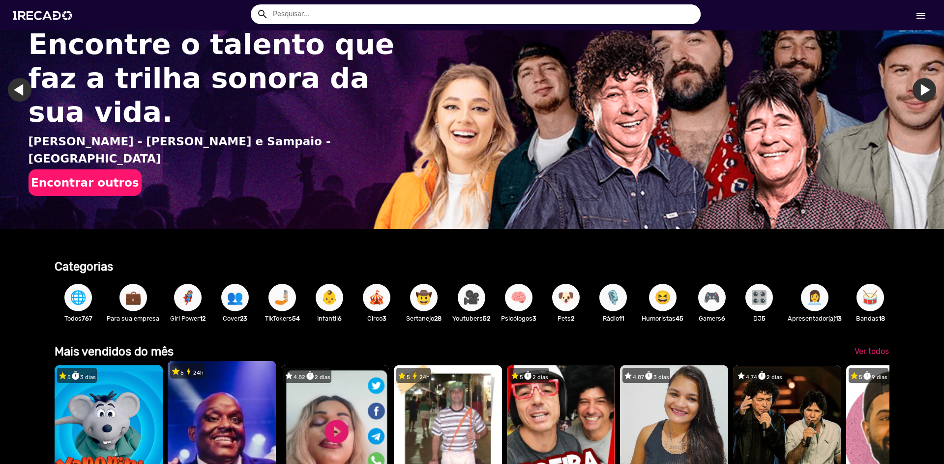
scroll to position [246, 0]
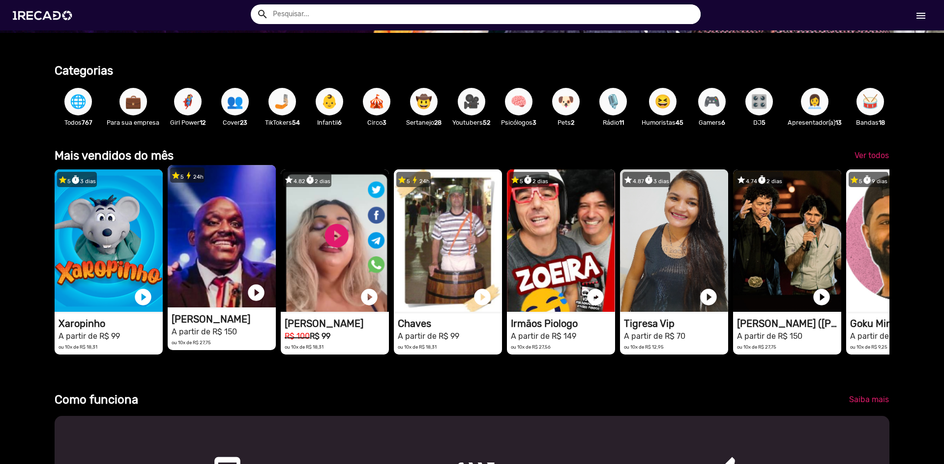
click at [222, 242] on video "1RECADO vídeos dedicados para fãs e empresas" at bounding box center [222, 236] width 108 height 143
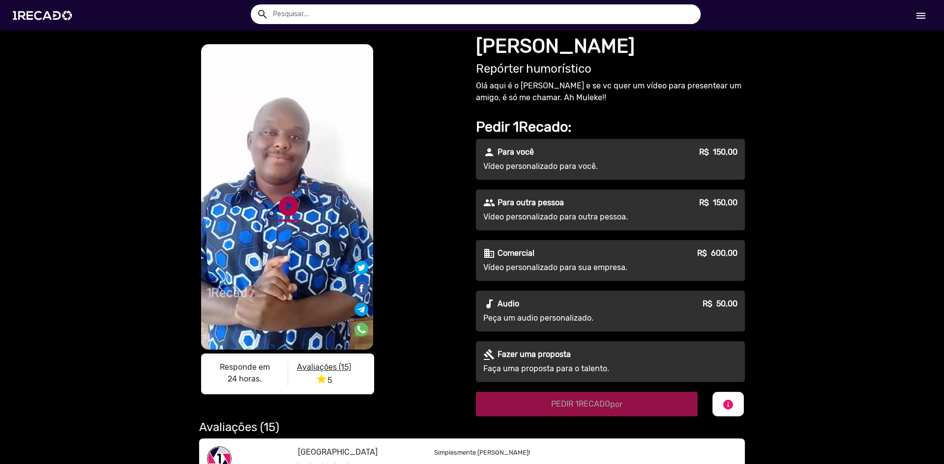
click at [290, 204] on link "play_circle_filled" at bounding box center [289, 207] width 24 height 24
click at [285, 206] on link "pause_circle" at bounding box center [289, 207] width 24 height 24
click at [277, 211] on link "play_circle_filled" at bounding box center [289, 207] width 24 height 24
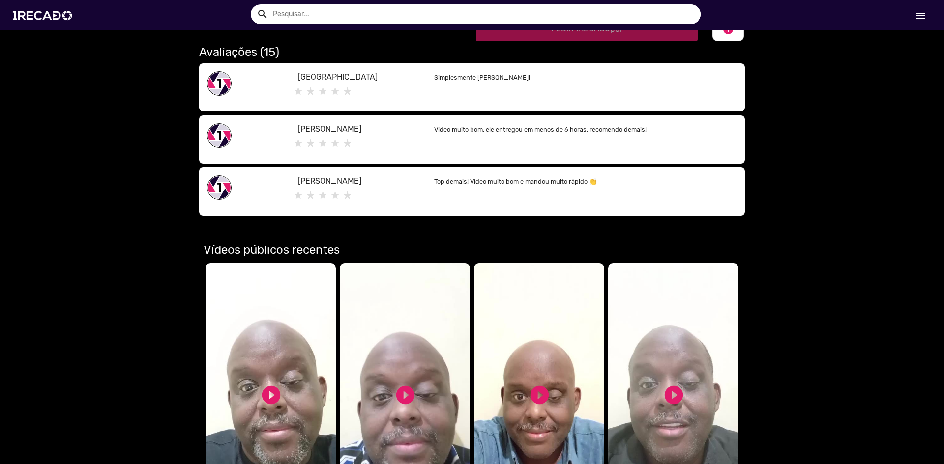
scroll to position [541, 0]
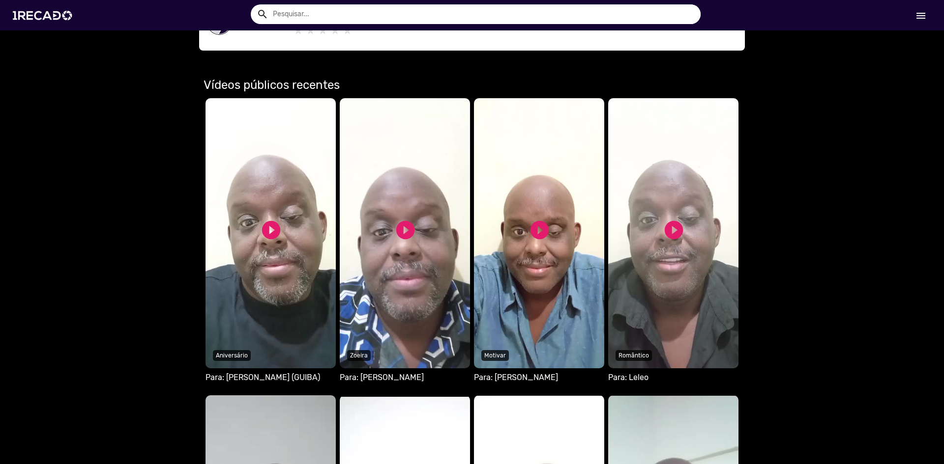
click at [298, 254] on video "Seu navegador não reproduz vídeo em HTML5" at bounding box center [270, 233] width 130 height 270
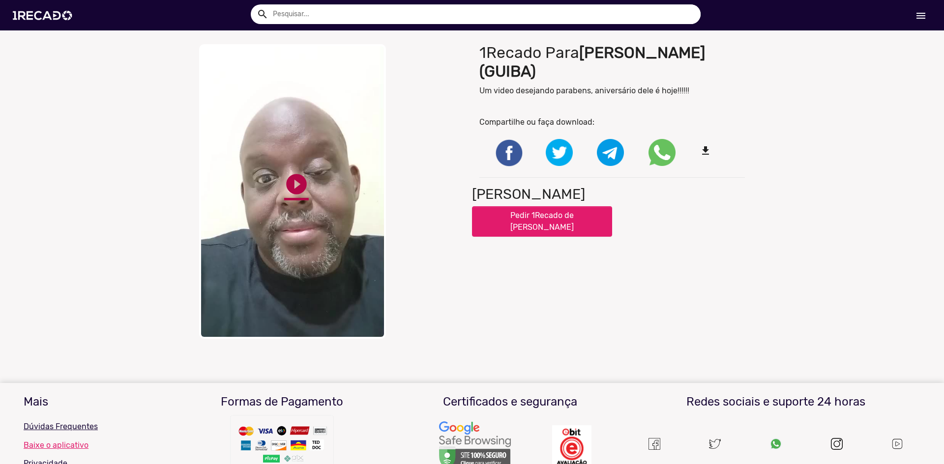
click at [289, 191] on link "play_circle_filled" at bounding box center [296, 184] width 25 height 25
click at [310, 67] on video "Your browser does not support HTML5 video." at bounding box center [292, 191] width 187 height 295
click at [305, 83] on video "Your browser does not support HTML5 video." at bounding box center [292, 191] width 187 height 295
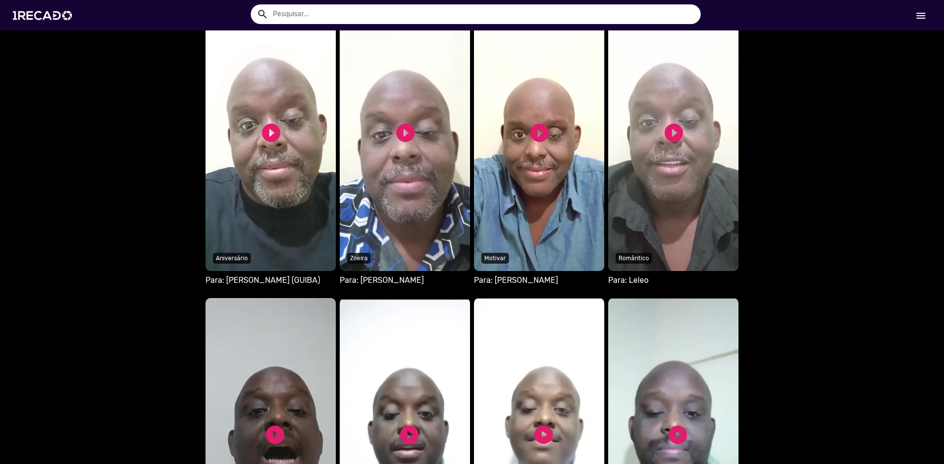
scroll to position [639, 0]
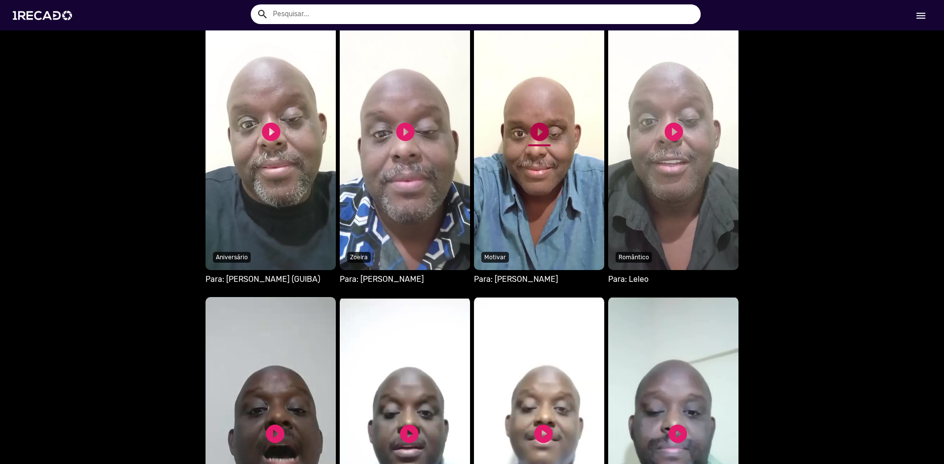
click at [532, 133] on link "play_circle_filled" at bounding box center [539, 132] width 22 height 22
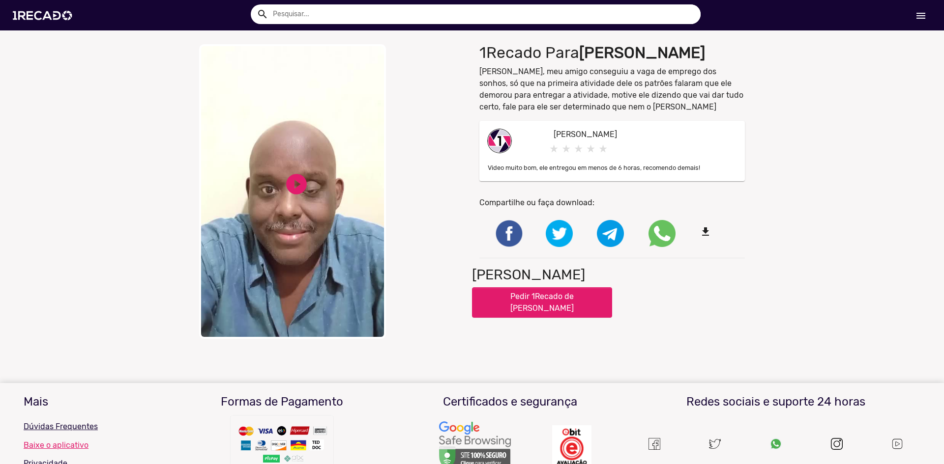
click at [274, 180] on video "Your browser does not support HTML5 video." at bounding box center [292, 191] width 187 height 295
click at [276, 180] on div "close Your browser does not support HTML5 video. pause_circle pause_circle" at bounding box center [332, 191] width 280 height 305
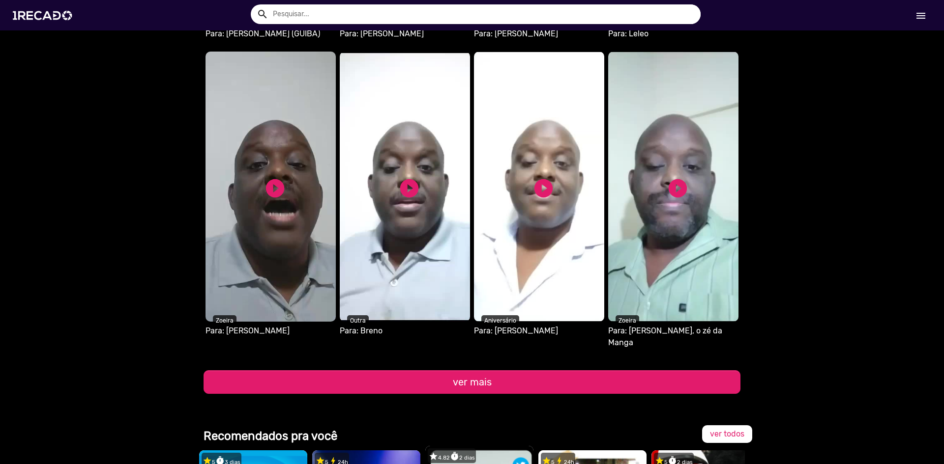
scroll to position [1179, 0]
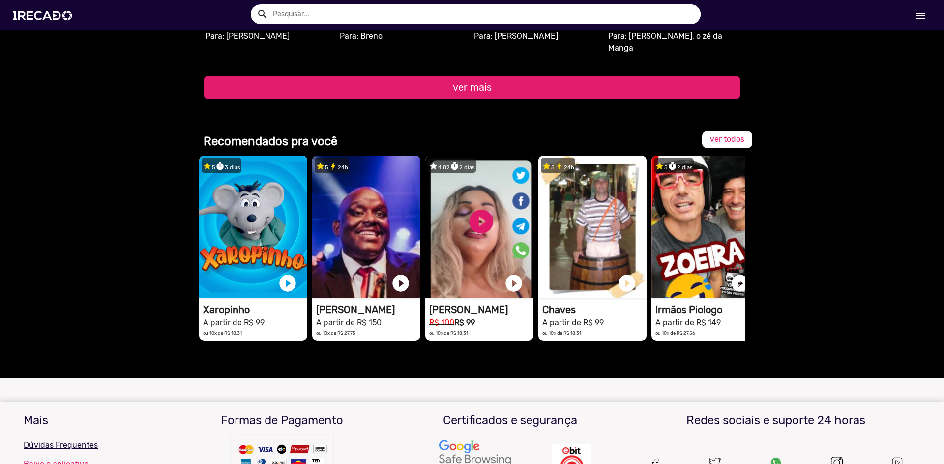
click at [507, 76] on button "ver mais" at bounding box center [471, 88] width 537 height 24
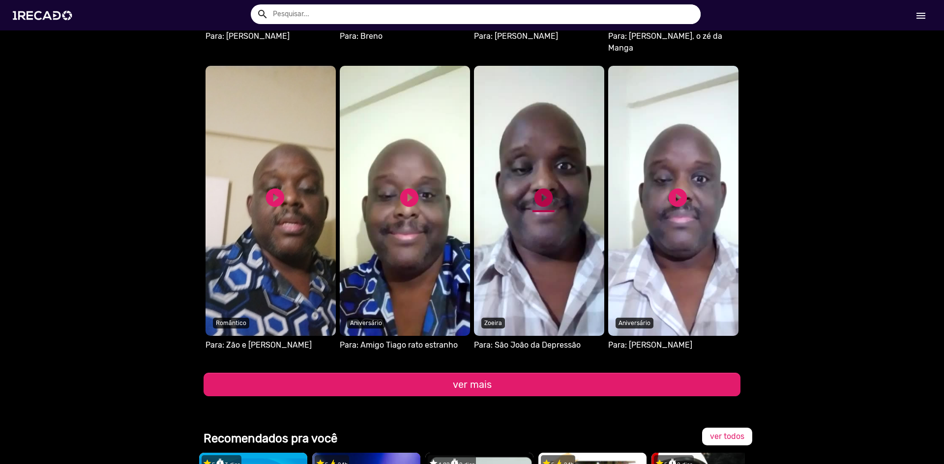
click at [533, 192] on link "play_circle_filled" at bounding box center [543, 198] width 22 height 22
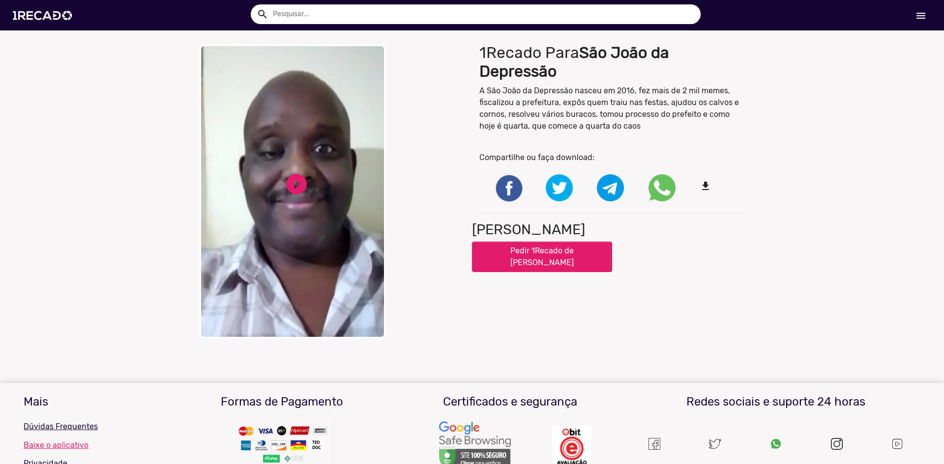
click at [321, 179] on video "Your browser does not support HTML5 video." at bounding box center [292, 191] width 187 height 295
click at [29, 18] on img at bounding box center [44, 16] width 74 height 42
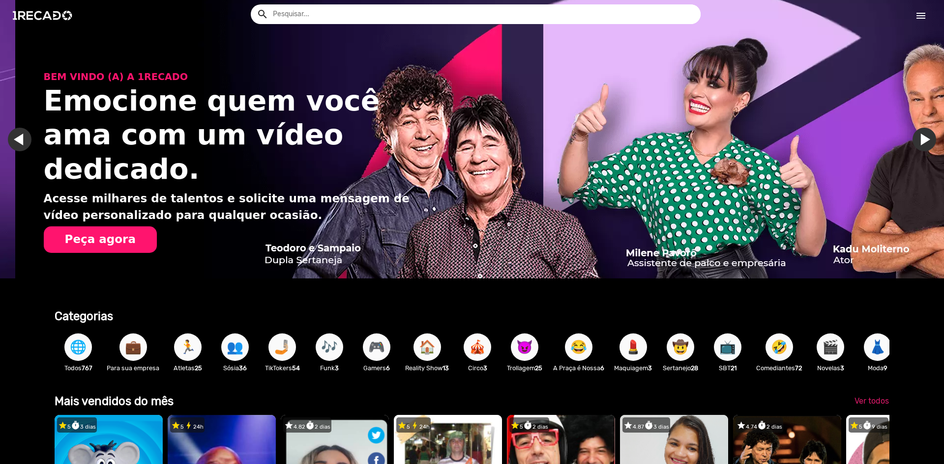
scroll to position [0, 1872]
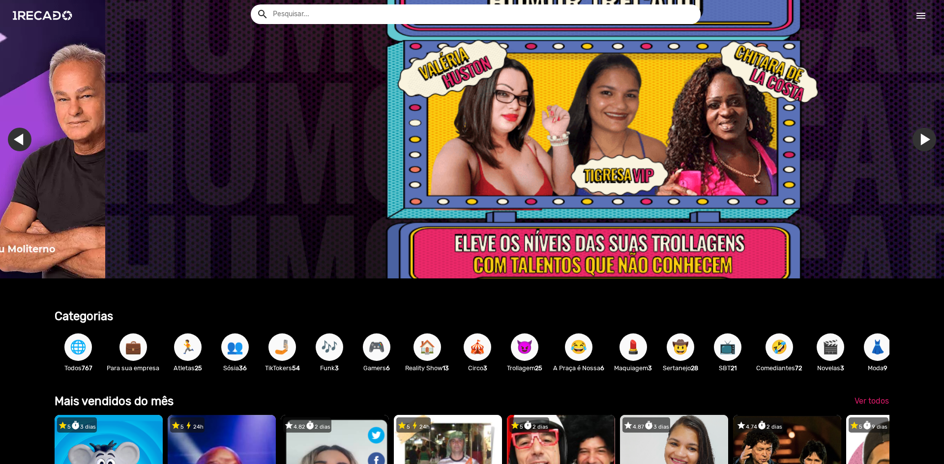
click at [922, 22] on link "menu" at bounding box center [920, 15] width 31 height 18
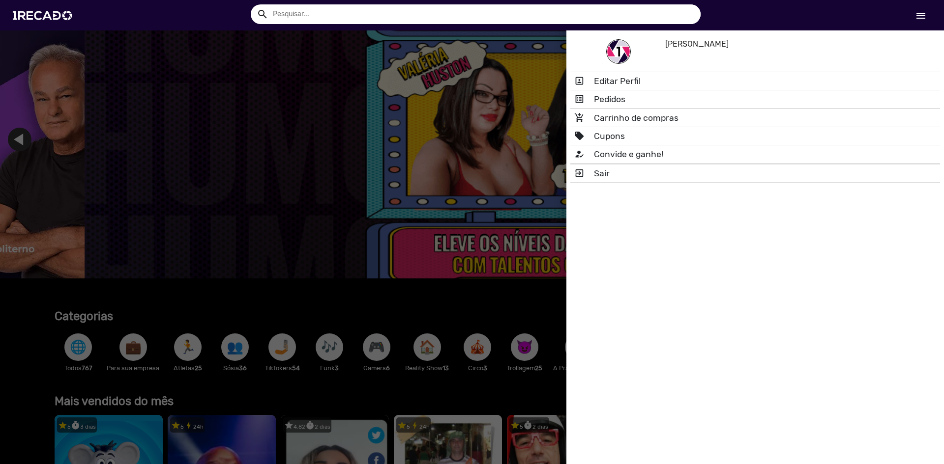
scroll to position [0, 2808]
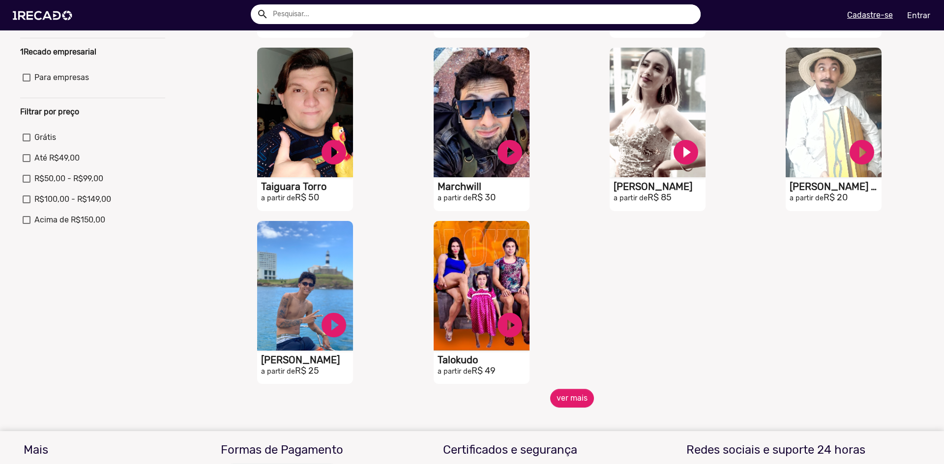
scroll to position [295, 0]
